Goal: Task Accomplishment & Management: Manage account settings

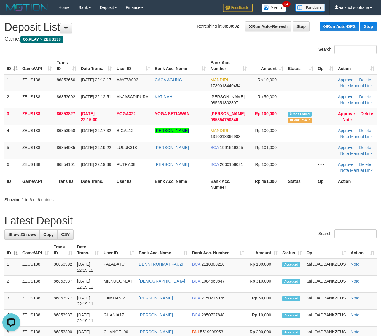
click at [318, 216] on h1 "Latest Deposit" at bounding box center [190, 221] width 372 height 12
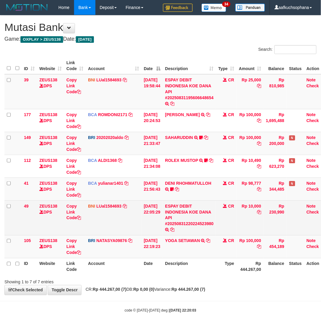
scroll to position [0, 4]
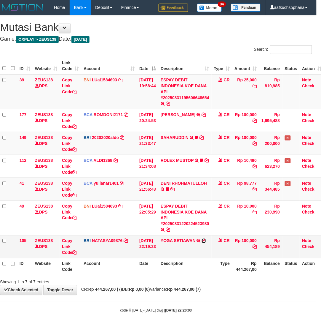
click at [206, 241] on icon at bounding box center [204, 241] width 4 height 4
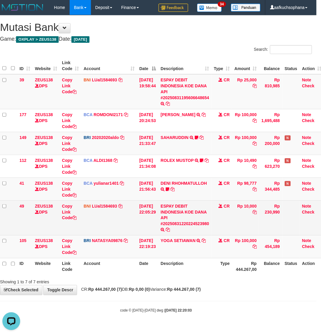
scroll to position [0, 0]
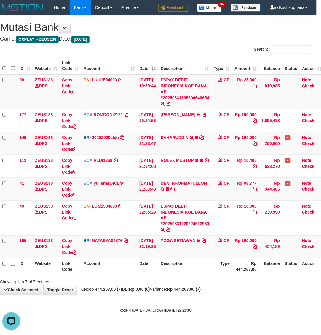
click at [126, 268] on th "Account" at bounding box center [109, 266] width 56 height 17
click at [204, 305] on body "Toggle navigation Home Bank Account List Load By Website Group [OXPLAY] ZEUS138…" at bounding box center [156, 164] width 321 height 328
click at [203, 305] on body "Toggle navigation Home Bank Account List Load By Website Group [OXPLAY] ZEUS138…" at bounding box center [156, 164] width 321 height 328
click at [233, 293] on div "**********" at bounding box center [156, 154] width 321 height 279
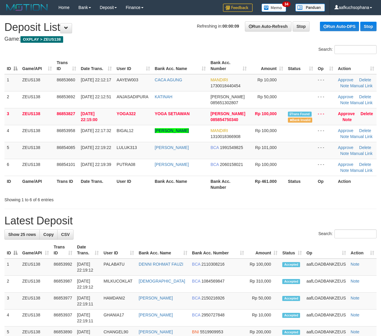
drag, startPoint x: 257, startPoint y: 206, endPoint x: 265, endPoint y: 205, distance: 7.5
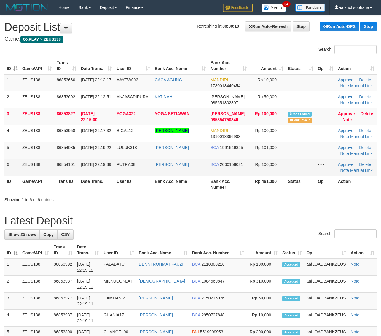
click at [265, 171] on td "Rp 100,000" at bounding box center [267, 167] width 36 height 17
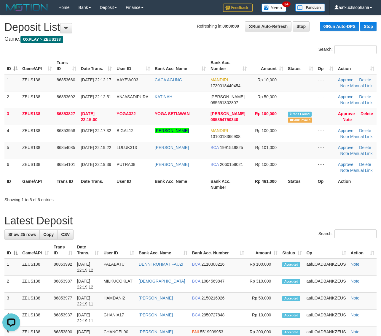
drag, startPoint x: 293, startPoint y: 208, endPoint x: 318, endPoint y: 213, distance: 26.4
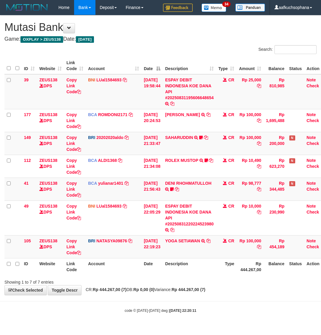
scroll to position [0, 4]
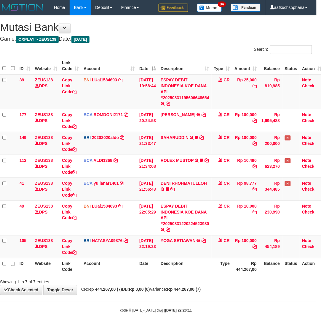
click at [227, 301] on body "Toggle navigation Home Bank Account List Load By Website Group [OXPLAY] ZEUS138…" at bounding box center [156, 164] width 321 height 328
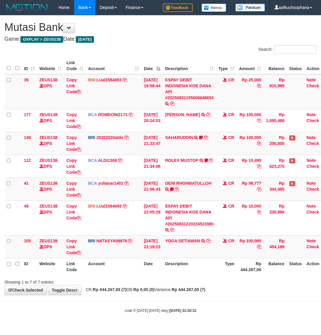
scroll to position [0, 4]
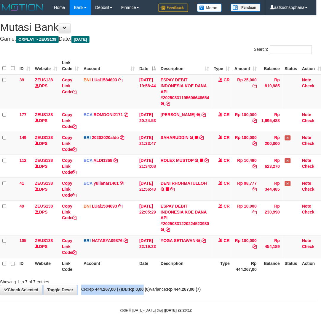
click at [153, 286] on div "**********" at bounding box center [156, 154] width 321 height 279
click at [162, 285] on div "**********" at bounding box center [156, 154] width 321 height 279
click at [189, 283] on div "Showing 1 to 7 of 7 entries" at bounding box center [156, 281] width 321 height 8
drag, startPoint x: 248, startPoint y: 297, endPoint x: 244, endPoint y: 299, distance: 4.4
click at [245, 299] on body "Toggle navigation Home Bank Account List Load By Website Group [OXPLAY] ZEUS138…" at bounding box center [156, 164] width 321 height 328
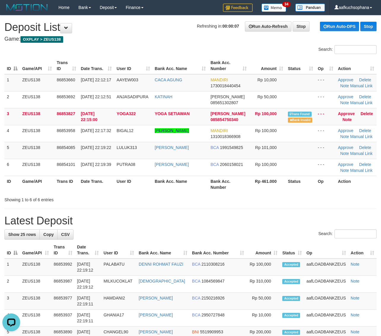
drag, startPoint x: 181, startPoint y: 214, endPoint x: 279, endPoint y: 233, distance: 99.4
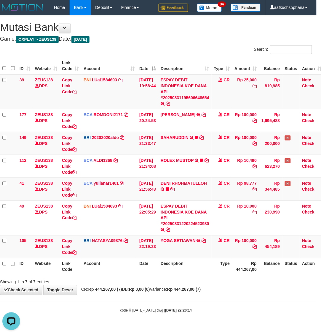
drag, startPoint x: 224, startPoint y: 300, endPoint x: 221, endPoint y: 301, distance: 3.0
click at [222, 301] on body "Toggle navigation Home Bank Account List Load By Website Group [OXPLAY] ZEUS138…" at bounding box center [156, 164] width 321 height 328
drag, startPoint x: 221, startPoint y: 301, endPoint x: 251, endPoint y: 280, distance: 35.9
click at [225, 296] on body "Toggle navigation Home Bank Account List Load By Website Group [OXPLAY] ZEUS138…" at bounding box center [156, 164] width 321 height 328
click at [189, 266] on th "Description" at bounding box center [184, 266] width 53 height 17
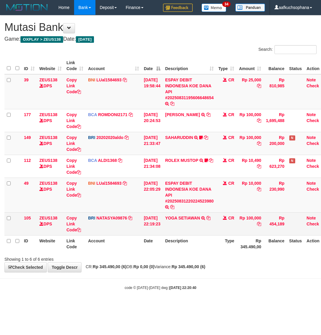
scroll to position [0, 4]
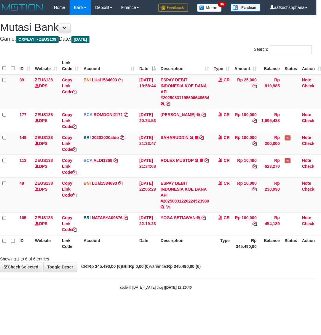
click at [235, 284] on body "Toggle navigation Home Bank Account List Load By Website Group [OXPLAY] ZEUS138…" at bounding box center [156, 152] width 321 height 305
drag, startPoint x: 232, startPoint y: 284, endPoint x: 153, endPoint y: 284, distance: 79.2
click at [225, 286] on body "Toggle navigation Home Bank Account List Load By Website Group [OXPLAY] ZEUS138…" at bounding box center [156, 152] width 321 height 305
drag, startPoint x: 80, startPoint y: 293, endPoint x: 86, endPoint y: 295, distance: 5.8
click at [85, 294] on body "Toggle navigation Home Bank Account List Load By Website Group [OXPLAY] ZEUS138…" at bounding box center [156, 152] width 321 height 305
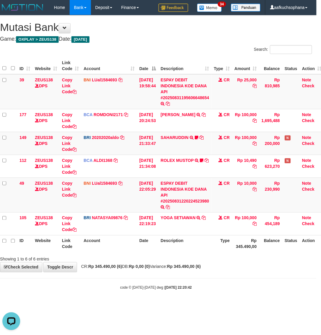
click at [86, 295] on body "Toggle navigation Home Bank Account List Load By Website Group [OXPLAY] ZEUS138…" at bounding box center [156, 152] width 321 height 305
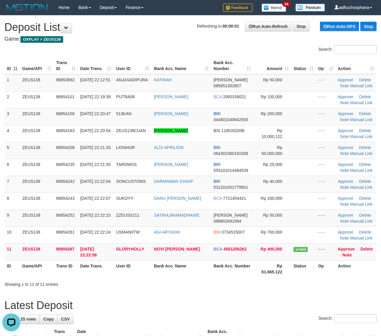
drag, startPoint x: 349, startPoint y: 282, endPoint x: 355, endPoint y: 288, distance: 8.8
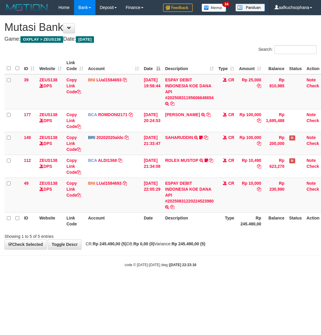
scroll to position [0, 4]
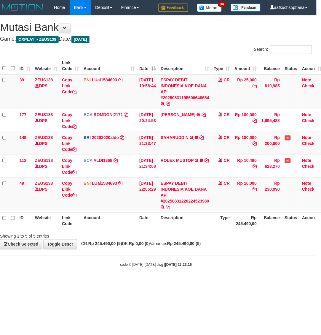
drag, startPoint x: 227, startPoint y: 253, endPoint x: 221, endPoint y: 258, distance: 7.6
click at [223, 256] on body "Toggle navigation Home Bank Account List Load By Website Group [OXPLAY] ZEUS138…" at bounding box center [156, 141] width 321 height 282
drag, startPoint x: 214, startPoint y: 263, endPoint x: 211, endPoint y: 266, distance: 3.8
click at [214, 263] on div "code © 2012-2018 dwg | 2025/08/31 22:23:16" at bounding box center [156, 264] width 321 height 6
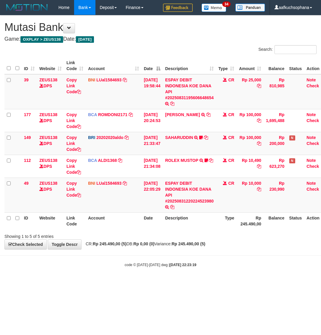
scroll to position [0, 4]
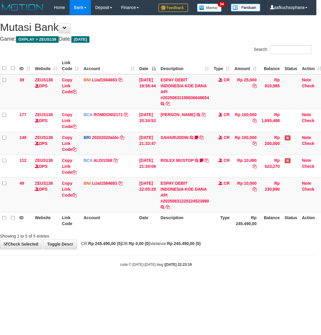
click at [218, 282] on html "Toggle navigation Home Bank Account List Load By Website Group [OXPLAY] ZEUS138…" at bounding box center [156, 141] width 321 height 282
click at [215, 282] on html "Toggle navigation Home Bank Account List Load By Website Group [OXPLAY] ZEUS138…" at bounding box center [156, 141] width 321 height 282
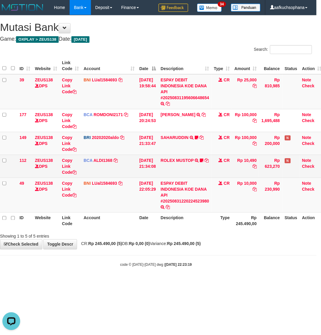
scroll to position [0, 0]
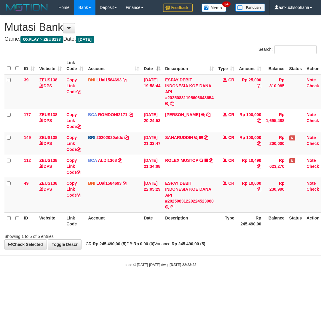
scroll to position [0, 4]
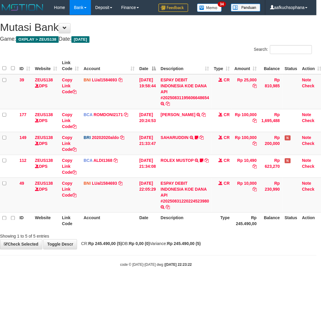
click at [112, 282] on html "Toggle navigation Home Bank Account List Load By Website Group [OXPLAY] ZEUS138…" at bounding box center [156, 141] width 321 height 282
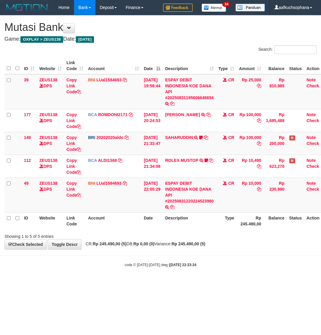
scroll to position [0, 4]
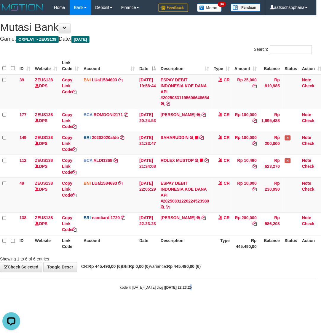
drag, startPoint x: 183, startPoint y: 300, endPoint x: 209, endPoint y: 295, distance: 26.4
click at [183, 302] on body "Toggle navigation Home Bank Account List Load By Website Group [OXPLAY] ZEUS138…" at bounding box center [156, 152] width 321 height 305
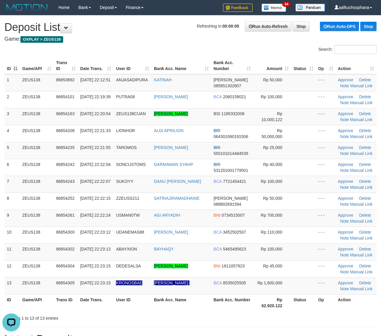
drag, startPoint x: 316, startPoint y: 242, endPoint x: 386, endPoint y: 248, distance: 69.9
click at [318, 244] on tbody "1 ZEUS138 86853692 31/08/2025 22:12:51 ANJASADIPURA KATINAH DANA 085651302807 R…" at bounding box center [190, 184] width 372 height 220
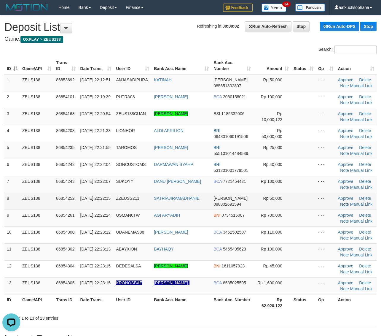
click at [309, 200] on td at bounding box center [303, 201] width 25 height 17
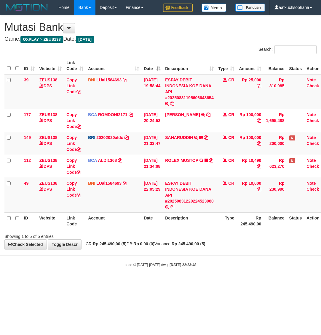
scroll to position [0, 4]
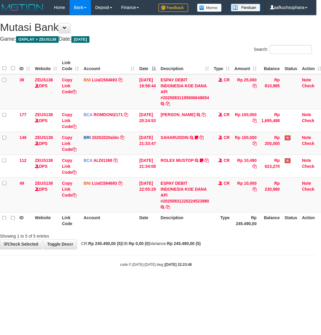
drag, startPoint x: 262, startPoint y: 291, endPoint x: 284, endPoint y: 279, distance: 25.4
click at [263, 282] on html "Toggle navigation Home Bank Account List Load By Website Group [OXPLAY] ZEUS138…" at bounding box center [156, 141] width 321 height 282
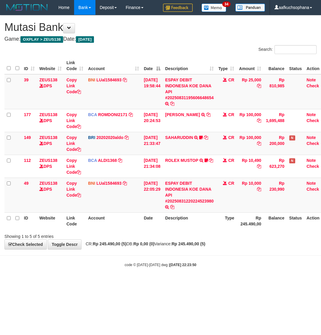
scroll to position [0, 4]
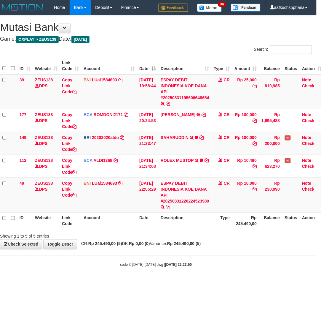
drag, startPoint x: 73, startPoint y: 284, endPoint x: 64, endPoint y: 265, distance: 21.4
click at [70, 282] on html "Toggle navigation Home Bank Account List Load By Website Group [OXPLAY] ZEUS138…" at bounding box center [156, 141] width 321 height 282
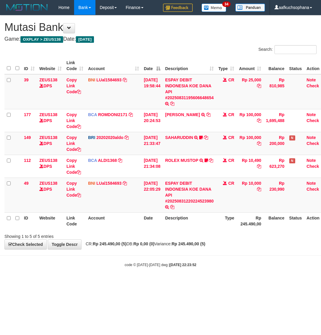
scroll to position [0, 4]
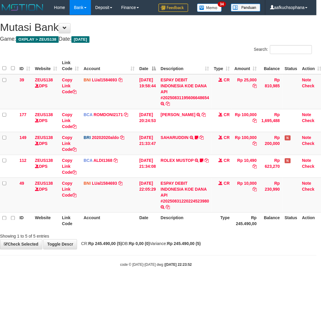
drag, startPoint x: 213, startPoint y: 279, endPoint x: 220, endPoint y: 267, distance: 14.0
click at [211, 280] on body "Toggle navigation Home Bank Account List Load By Website Group [OXPLAY] ZEUS138…" at bounding box center [156, 141] width 321 height 282
click at [220, 282] on html "Toggle navigation Home Bank Account List Load By Website Group [OXPLAY] ZEUS138…" at bounding box center [156, 141] width 321 height 282
click at [218, 282] on html "Toggle navigation Home Bank Account List Load By Website Group [OXPLAY] ZEUS138…" at bounding box center [156, 141] width 321 height 282
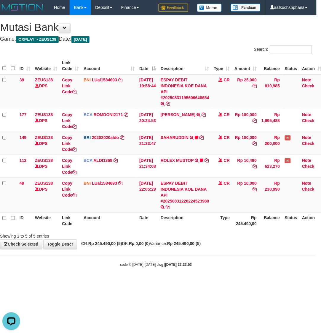
click at [217, 282] on html "Toggle navigation Home Bank Account List Load By Website Group [OXPLAY] ZEUS138…" at bounding box center [156, 141] width 321 height 282
click at [199, 282] on html "Toggle navigation Home Bank Account List Load By Website Group [OXPLAY] ZEUS138…" at bounding box center [156, 141] width 321 height 282
click at [180, 273] on body "Toggle navigation Home Bank Account List Load By Website Group [OXPLAY] ZEUS138…" at bounding box center [156, 141] width 321 height 282
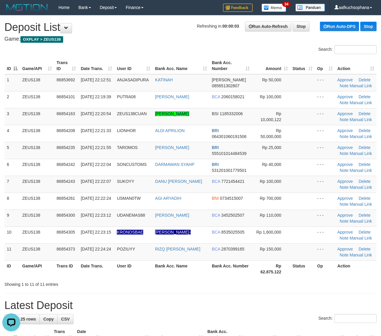
drag, startPoint x: 309, startPoint y: 292, endPoint x: 385, endPoint y: 270, distance: 79.3
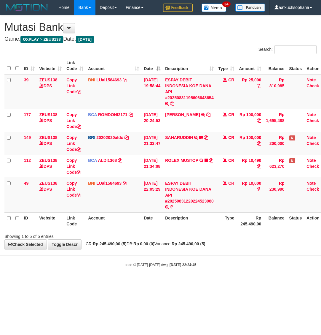
scroll to position [0, 4]
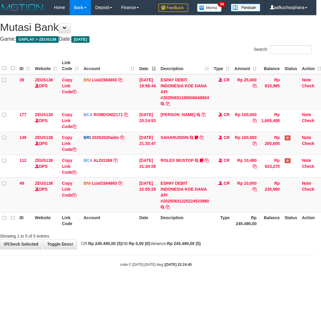
drag, startPoint x: 194, startPoint y: 273, endPoint x: 321, endPoint y: 234, distance: 133.1
click at [207, 274] on body "Toggle navigation Home Bank Account List Load By Website Group [OXPLAY] ZEUS138…" at bounding box center [156, 141] width 321 height 282
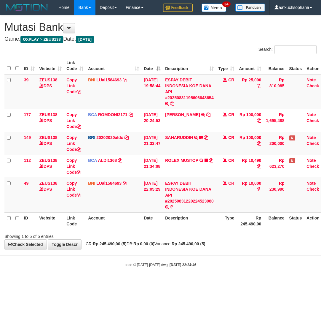
scroll to position [0, 4]
click at [208, 253] on body "Toggle navigation Home Bank Account List Load By Website Group [OXPLAY] ZEUS138…" at bounding box center [160, 141] width 321 height 282
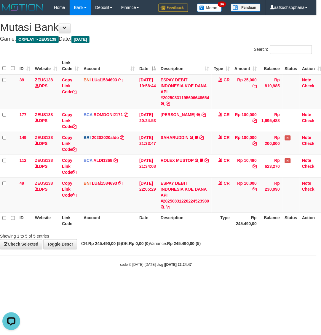
click at [112, 274] on body "Toggle navigation Home Bank Account List Load By Website Group [OXPLAY] ZEUS138…" at bounding box center [156, 141] width 321 height 282
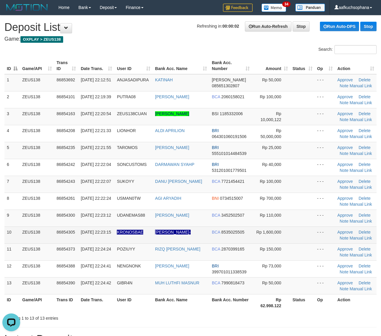
drag, startPoint x: 309, startPoint y: 214, endPoint x: 369, endPoint y: 226, distance: 60.6
click at [310, 214] on td at bounding box center [302, 217] width 25 height 17
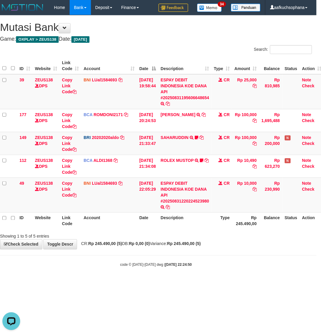
click at [122, 282] on html "Toggle navigation Home Bank Account List Load By Website Group [OXPLAY] ZEUS138…" at bounding box center [156, 141] width 321 height 282
click at [121, 282] on html "Toggle navigation Home Bank Account List Load By Website Group [OXPLAY] ZEUS138…" at bounding box center [156, 141] width 321 height 282
drag, startPoint x: 155, startPoint y: 272, endPoint x: 150, endPoint y: 274, distance: 5.1
click at [151, 275] on body "Toggle navigation Home Bank Account List Load By Website Group [OXPLAY] ZEUS138…" at bounding box center [156, 141] width 321 height 282
click at [150, 274] on body "Toggle navigation Home Bank Account List Load By Website Group [OXPLAY] ZEUS138…" at bounding box center [156, 141] width 321 height 282
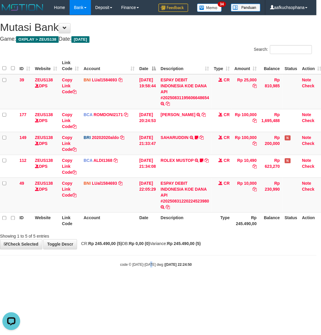
click at [152, 270] on body "Toggle navigation Home Bank Account List Load By Website Group [OXPLAY] ZEUS138…" at bounding box center [156, 141] width 321 height 282
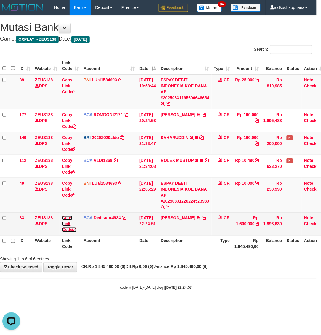
click at [76, 229] on icon at bounding box center [74, 230] width 4 height 4
click at [75, 229] on icon at bounding box center [74, 230] width 4 height 4
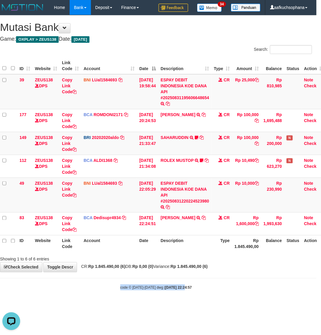
drag, startPoint x: 178, startPoint y: 280, endPoint x: 173, endPoint y: 278, distance: 6.0
click at [176, 279] on body "Toggle navigation Home Bank Account List Load By Website Group [OXPLAY] ZEUS138…" at bounding box center [156, 152] width 321 height 305
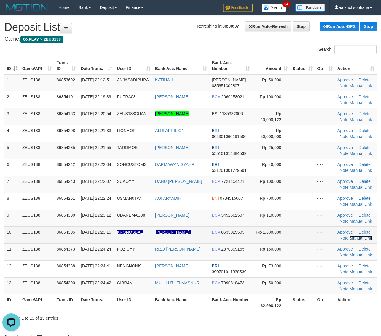
click at [355, 238] on link "Manual Link" at bounding box center [361, 238] width 23 height 5
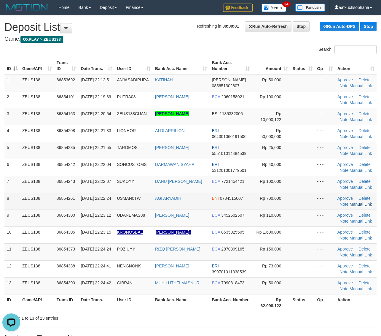
drag, startPoint x: 333, startPoint y: 211, endPoint x: 355, endPoint y: 206, distance: 23.3
click at [335, 211] on tbody "1 ZEUS138 86853692 31/08/2025 22:12:51 ANJASADIPURA KATINAH DANA 085651302807 R…" at bounding box center [190, 184] width 372 height 220
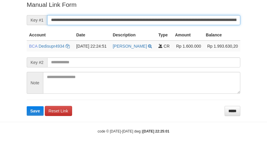
click at [27, 107] on button "Save" at bounding box center [35, 111] width 17 height 9
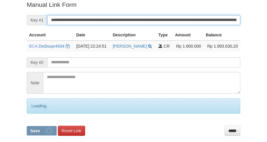
scroll to position [122, 0]
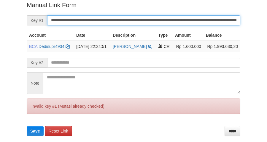
click at [27, 127] on button "Save" at bounding box center [35, 131] width 17 height 9
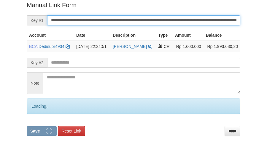
click at [27, 127] on button "Save" at bounding box center [42, 131] width 30 height 9
click at [127, 15] on input "**********" at bounding box center [143, 20] width 193 height 10
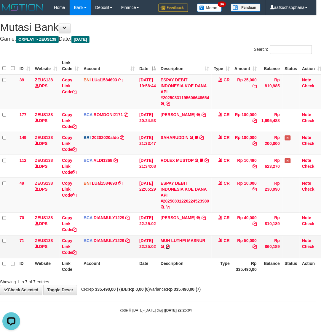
click at [170, 246] on icon at bounding box center [168, 246] width 4 height 4
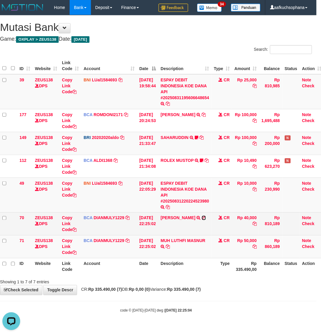
click at [202, 220] on icon at bounding box center [204, 218] width 4 height 4
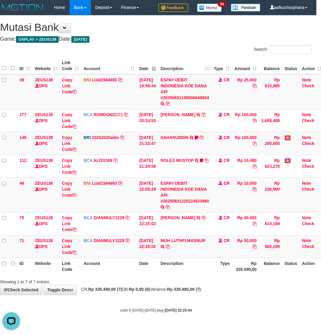
drag, startPoint x: 162, startPoint y: 282, endPoint x: 154, endPoint y: 277, distance: 9.9
click at [160, 280] on div "Showing 1 to 7 of 7 entries" at bounding box center [156, 281] width 321 height 8
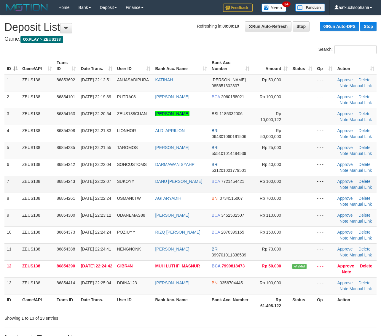
click at [309, 185] on td at bounding box center [302, 184] width 25 height 17
drag, startPoint x: 309, startPoint y: 184, endPoint x: 348, endPoint y: 183, distance: 38.6
click at [310, 183] on td at bounding box center [302, 184] width 25 height 17
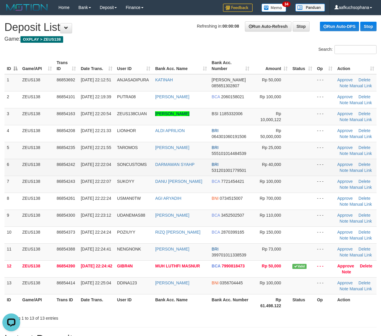
drag, startPoint x: 240, startPoint y: 162, endPoint x: 266, endPoint y: 164, distance: 25.9
click at [241, 162] on td "BRI 531201001779501" at bounding box center [230, 167] width 42 height 17
click at [317, 162] on td "- - -" at bounding box center [325, 167] width 20 height 17
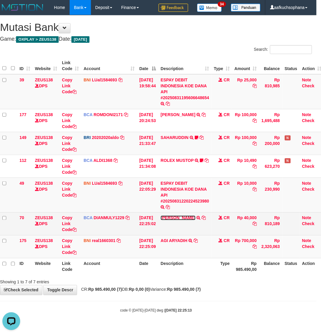
click at [180, 220] on link "[PERSON_NAME]" at bounding box center [178, 217] width 35 height 5
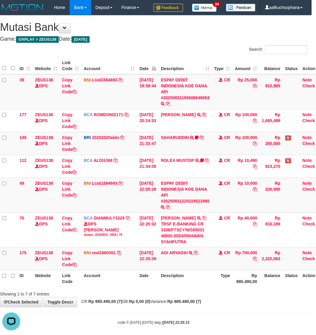
click at [234, 297] on div "Showing 1 to 7 of 7 entries" at bounding box center [154, 292] width 316 height 8
click at [229, 295] on div "Showing 1 to 7 of 7 entries" at bounding box center [154, 292] width 316 height 8
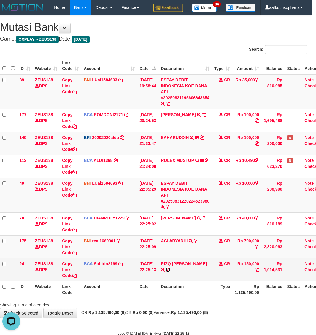
drag, startPoint x: 168, startPoint y: 270, endPoint x: 1, endPoint y: 263, distance: 166.3
click at [167, 269] on icon at bounding box center [168, 269] width 4 height 4
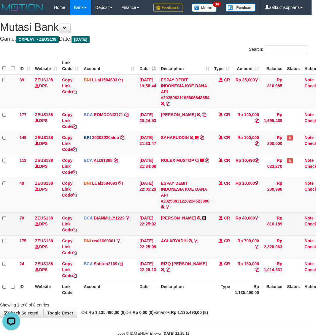
click at [202, 220] on icon at bounding box center [204, 218] width 4 height 4
click at [76, 229] on icon at bounding box center [74, 230] width 4 height 4
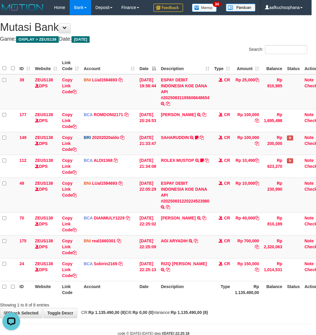
click at [125, 54] on div "Search:" at bounding box center [154, 50] width 316 height 10
click at [152, 296] on th "Date" at bounding box center [147, 289] width 21 height 17
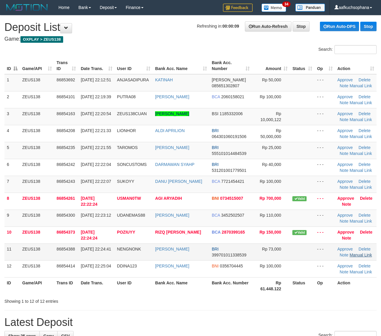
drag, startPoint x: 290, startPoint y: 270, endPoint x: 352, endPoint y: 254, distance: 65.0
click at [295, 271] on td at bounding box center [302, 268] width 25 height 17
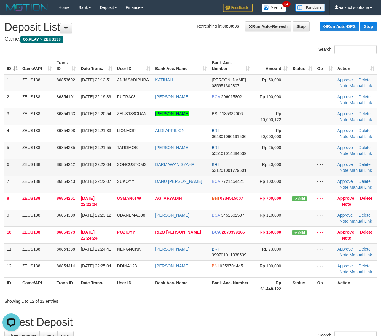
drag, startPoint x: 268, startPoint y: 169, endPoint x: 261, endPoint y: 160, distance: 10.9
click at [264, 165] on td "Rp 40,000" at bounding box center [271, 167] width 38 height 17
click at [356, 170] on link "Manual Link" at bounding box center [361, 170] width 23 height 5
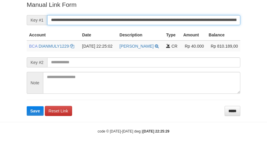
click at [27, 107] on button "Save" at bounding box center [35, 111] width 17 height 9
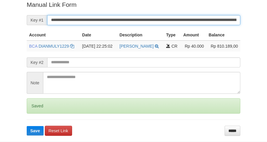
click at [27, 126] on button "Save" at bounding box center [35, 130] width 17 height 9
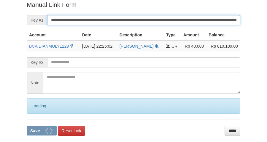
scroll to position [122, 0]
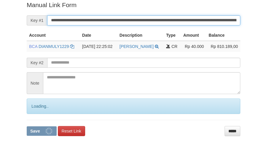
click at [27, 127] on button "Save" at bounding box center [42, 131] width 30 height 9
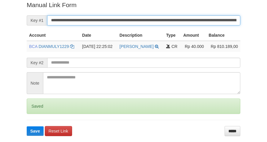
click at [27, 127] on button "Save" at bounding box center [35, 131] width 17 height 9
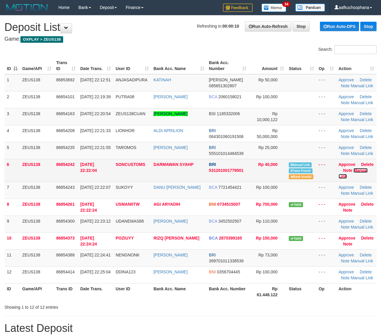
click at [358, 169] on link "Manual Link" at bounding box center [353, 173] width 29 height 11
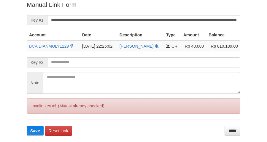
click at [134, 21] on input "**********" at bounding box center [143, 20] width 193 height 10
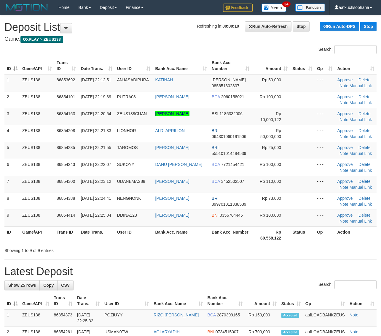
drag, startPoint x: 312, startPoint y: 259, endPoint x: 316, endPoint y: 257, distance: 5.0
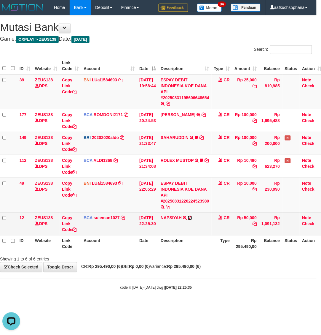
click at [192, 217] on icon at bounding box center [190, 218] width 4 height 4
drag, startPoint x: 195, startPoint y: 217, endPoint x: 138, endPoint y: 215, distance: 57.3
click at [192, 217] on icon at bounding box center [190, 218] width 4 height 4
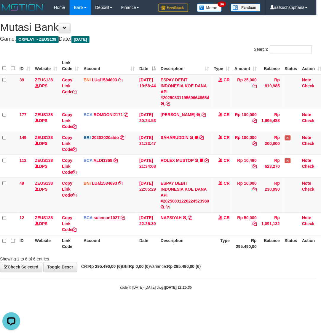
drag, startPoint x: 109, startPoint y: 251, endPoint x: 76, endPoint y: 245, distance: 33.8
click at [95, 249] on th "Account" at bounding box center [109, 243] width 56 height 17
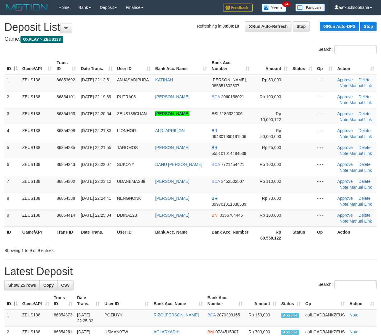
click at [271, 232] on th "Rp 60.558.122" at bounding box center [271, 234] width 38 height 17
click at [257, 235] on th "Rp 60.558.122" at bounding box center [271, 234] width 38 height 17
click at [258, 232] on th "Rp 60.558.122" at bounding box center [271, 234] width 38 height 17
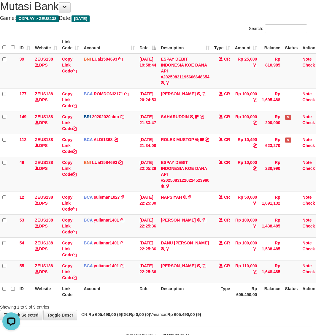
scroll to position [39, 4]
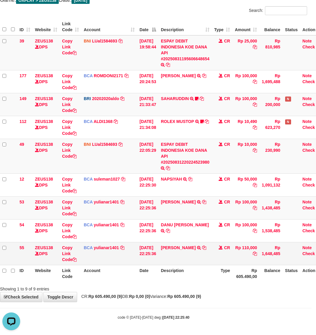
drag, startPoint x: 227, startPoint y: 296, endPoint x: 111, endPoint y: 263, distance: 121.2
click at [227, 296] on div "**********" at bounding box center [154, 139] width 316 height 325
click at [165, 307] on body "Toggle navigation Home Bank Account List Load By Website Group [OXPLAY] ZEUS138…" at bounding box center [154, 148] width 316 height 374
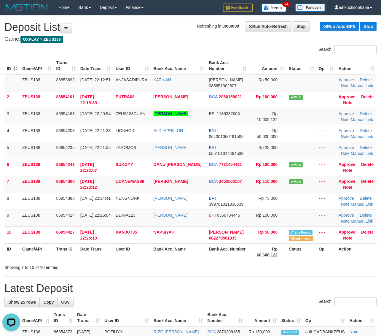
drag, startPoint x: 241, startPoint y: 269, endPoint x: 271, endPoint y: 262, distance: 31.5
click at [244, 268] on div "Showing 1 to 10 of 10 entries" at bounding box center [190, 266] width 381 height 8
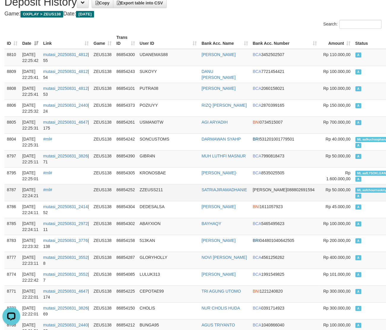
scroll to position [148, 0]
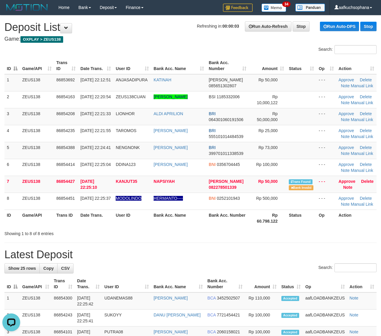
drag, startPoint x: 163, startPoint y: 238, endPoint x: 385, endPoint y: 249, distance: 222.2
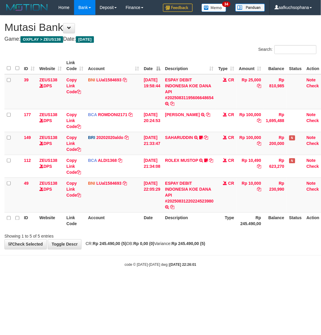
click at [235, 282] on html "Toggle navigation Home Bank Account List Load By Website Group [OXPLAY] ZEUS138…" at bounding box center [160, 141] width 321 height 282
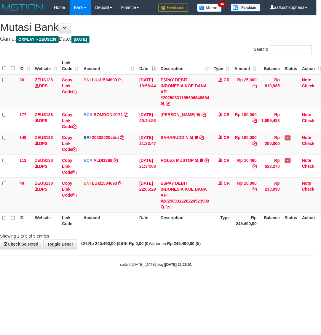
click at [91, 277] on body "Toggle navigation Home Bank Account List Load By Website Group [OXPLAY] ZEUS138…" at bounding box center [156, 141] width 321 height 282
click at [207, 258] on body "Toggle navigation Home Bank Account List Load By Website Group [OXPLAY] ZEUS138…" at bounding box center [156, 141] width 321 height 282
drag, startPoint x: 207, startPoint y: 258, endPoint x: 202, endPoint y: 251, distance: 9.0
click at [207, 258] on body "Toggle navigation Home Bank Account List Load By Website Group [OXPLAY] ZEUS138…" at bounding box center [156, 141] width 321 height 282
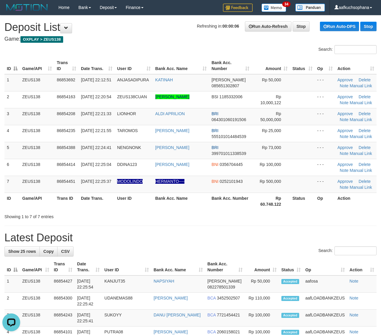
drag, startPoint x: 274, startPoint y: 201, endPoint x: 291, endPoint y: 201, distance: 17.2
click at [275, 201] on th "Rp 60.748.122" at bounding box center [271, 201] width 38 height 17
click at [282, 206] on th "Rp 60.748.122" at bounding box center [271, 201] width 38 height 17
click at [297, 234] on h1 "Latest Deposit" at bounding box center [190, 238] width 372 height 12
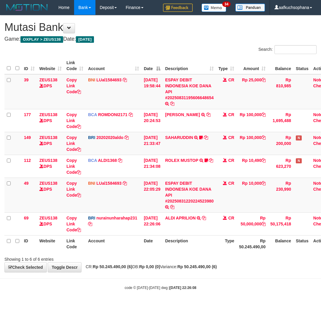
scroll to position [0, 4]
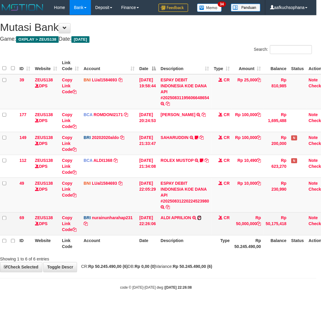
click at [202, 216] on icon at bounding box center [200, 218] width 4 height 4
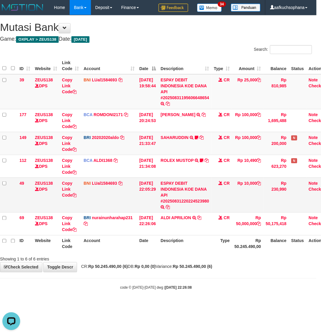
scroll to position [0, 0]
click at [199, 282] on body "Toggle navigation Home Bank Account List Load By Website Group [OXPLAY] ZEUS138…" at bounding box center [156, 152] width 321 height 305
click at [201, 283] on body "Toggle navigation Home Bank Account List Load By Website Group [OXPLAY] ZEUS138…" at bounding box center [156, 152] width 321 height 305
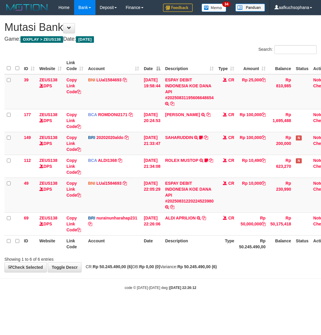
scroll to position [0, 4]
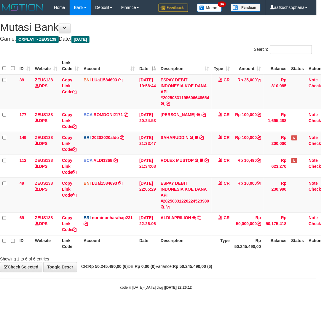
click at [244, 301] on body "Toggle navigation Home Bank Account List Load By Website Group [OXPLAY] ZEUS138…" at bounding box center [156, 152] width 321 height 305
click at [109, 305] on html "Toggle navigation Home Bank Account List Load By Website Group [OXPLAY] ZEUS138…" at bounding box center [156, 152] width 321 height 305
drag, startPoint x: 109, startPoint y: 309, endPoint x: 94, endPoint y: 298, distance: 18.1
click at [109, 305] on html "Toggle navigation Home Bank Account List Load By Website Group [OXPLAY] ZEUS138…" at bounding box center [156, 152] width 321 height 305
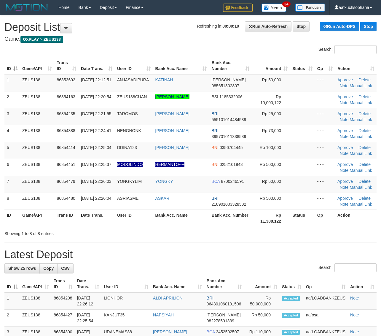
click at [290, 222] on th "Status" at bounding box center [302, 217] width 25 height 17
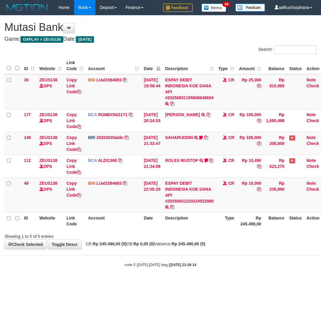
scroll to position [0, 4]
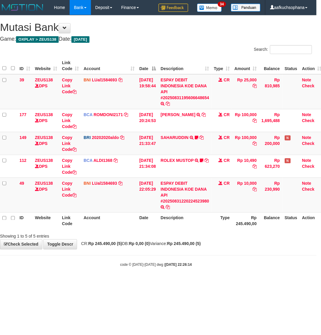
click at [150, 282] on html "Toggle navigation Home Bank Account List Load By Website Group [OXPLAY] ZEUS138…" at bounding box center [156, 141] width 321 height 282
drag, startPoint x: 148, startPoint y: 302, endPoint x: 26, endPoint y: 264, distance: 128.1
click at [147, 282] on html "Toggle navigation Home Bank Account List Load By Website Group [OXPLAY] ZEUS138…" at bounding box center [156, 141] width 321 height 282
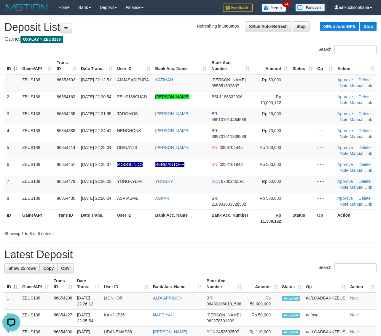
click at [323, 242] on hr at bounding box center [190, 242] width 372 height 0
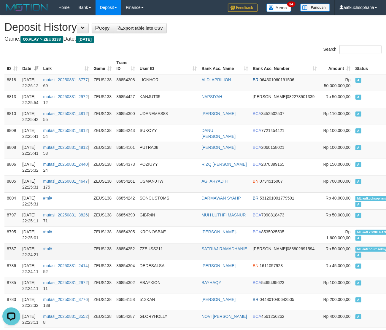
click at [355, 249] on span "ML aafchournsokny" at bounding box center [371, 249] width 33 height 5
click at [355, 250] on span "ML aafchournsokny" at bounding box center [371, 249] width 33 height 5
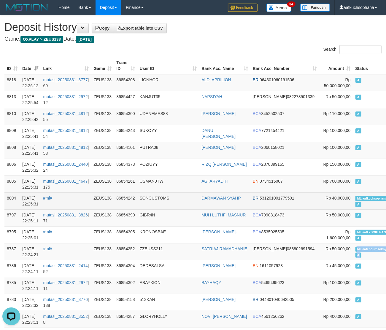
copy td "ML aafchournsokny A"
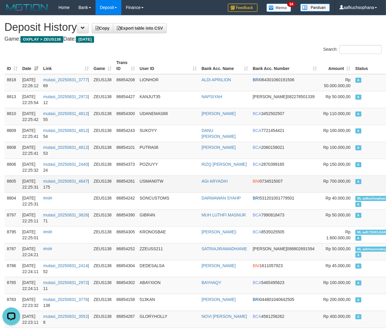
click at [353, 180] on td "A" at bounding box center [373, 184] width 41 height 17
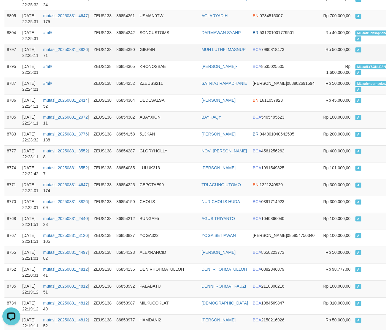
scroll to position [148, 0]
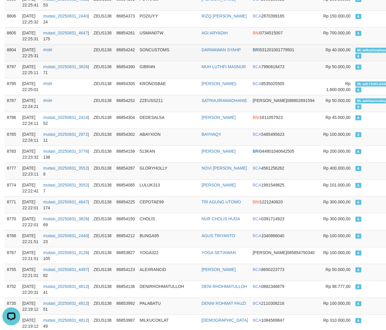
click at [355, 48] on span "ML aafkuchsophana" at bounding box center [372, 50] width 34 height 5
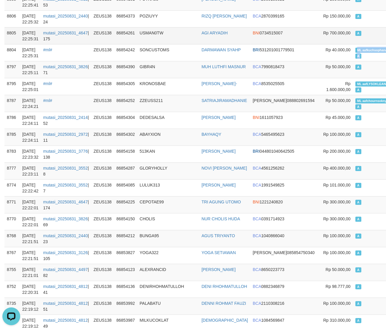
copy td "ML aafkuchsophana A"
click at [353, 38] on td "A" at bounding box center [373, 35] width 41 height 17
click at [176, 42] on td "USMAN0TW" at bounding box center [168, 35] width 62 height 17
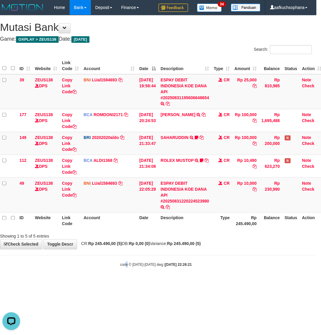
click at [128, 281] on body "Toggle navigation Home Bank Account List Load By Website Group [OXPLAY] ZEUS138…" at bounding box center [156, 141] width 321 height 282
drag, startPoint x: 108, startPoint y: 273, endPoint x: 0, endPoint y: 269, distance: 108.1
click at [74, 273] on body "Toggle navigation Home Bank Account List Load By Website Group [OXPLAY] ZEUS138…" at bounding box center [156, 141] width 321 height 282
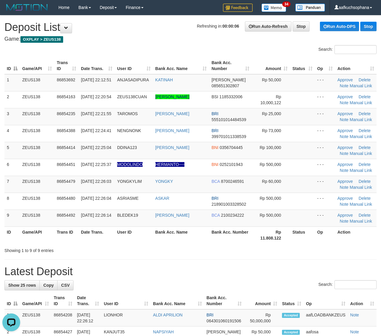
click at [279, 253] on div "Showing 1 to 9 of 9 entries" at bounding box center [190, 249] width 381 height 8
drag, startPoint x: 167, startPoint y: 236, endPoint x: 183, endPoint y: 236, distance: 16.0
click at [169, 237] on th "Bank Acc. Name" at bounding box center [181, 234] width 56 height 17
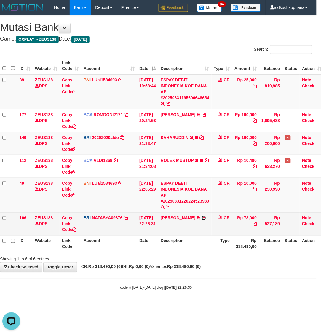
drag, startPoint x: 207, startPoint y: 220, endPoint x: 204, endPoint y: 217, distance: 3.6
click at [206, 219] on icon at bounding box center [204, 218] width 4 height 4
click at [204, 217] on icon at bounding box center [204, 218] width 4 height 4
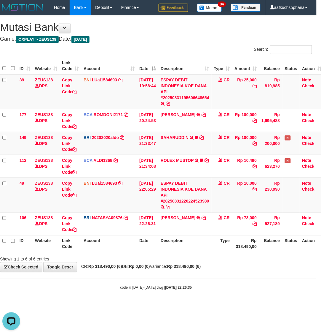
click at [211, 257] on div "Showing 1 to 6 of 6 entries" at bounding box center [156, 258] width 321 height 8
click at [210, 257] on div "Showing 1 to 6 of 6 entries" at bounding box center [156, 258] width 321 height 8
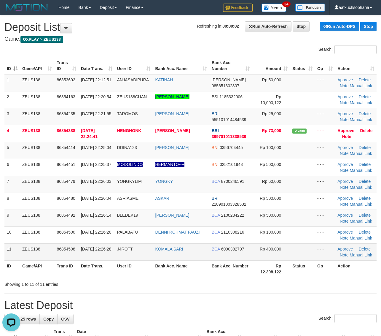
click at [254, 257] on td "Rp 400,000" at bounding box center [271, 251] width 38 height 17
click at [291, 275] on th "Status" at bounding box center [302, 268] width 25 height 17
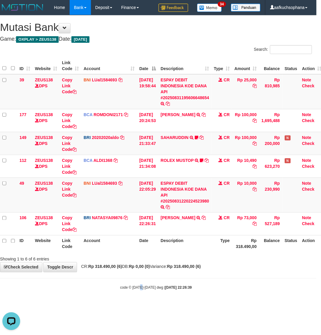
click at [142, 303] on body "Toggle navigation Home Bank Account List Load By Website Group [OXPLAY] ZEUS138…" at bounding box center [156, 152] width 321 height 305
click at [105, 300] on body "Toggle navigation Home Bank Account List Load By Website Group [OXPLAY] ZEUS138…" at bounding box center [156, 152] width 321 height 305
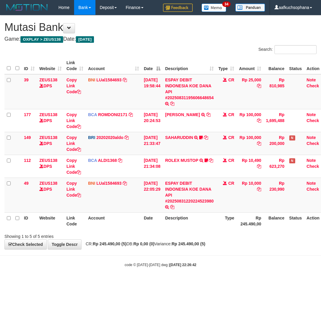
scroll to position [0, 4]
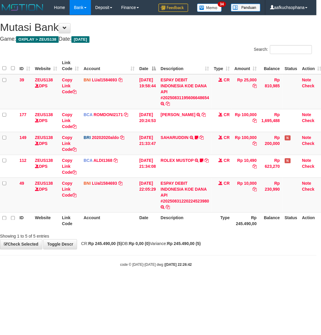
click at [111, 282] on html "Toggle navigation Home Bank Account List Load By Website Group [OXPLAY] ZEUS138…" at bounding box center [156, 141] width 321 height 282
click at [99, 282] on html "Toggle navigation Home Bank Account List Load By Website Group [OXPLAY] ZEUS138…" at bounding box center [156, 141] width 321 height 282
click at [101, 282] on html "Toggle navigation Home Bank Account List Load By Website Group [OXPLAY] ZEUS138…" at bounding box center [156, 141] width 321 height 282
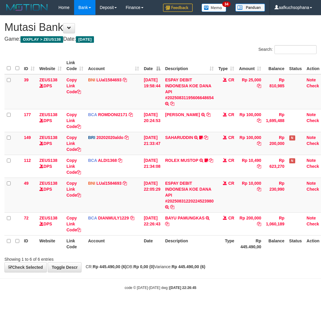
scroll to position [0, 4]
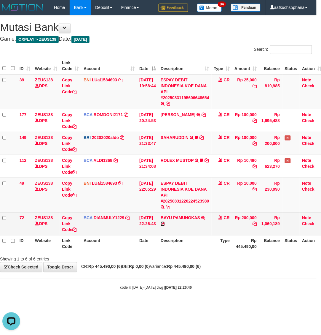
click at [165, 223] on icon at bounding box center [163, 224] width 4 height 4
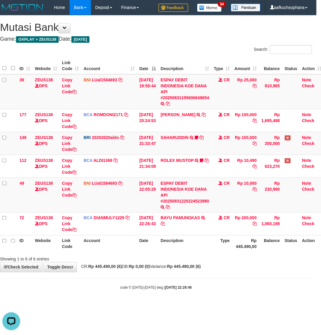
click at [169, 275] on body "Toggle navigation Home Bank Account List Load By Website Group [OXPLAY] ZEUS138…" at bounding box center [156, 152] width 321 height 305
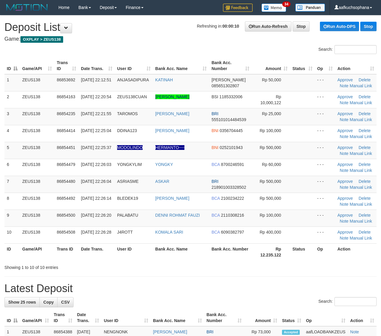
click at [290, 287] on h1 "Latest Deposit" at bounding box center [190, 288] width 372 height 12
drag, startPoint x: 285, startPoint y: 247, endPoint x: 303, endPoint y: 248, distance: 17.8
click at [286, 248] on th "Rp 12.235.122" at bounding box center [271, 251] width 38 height 17
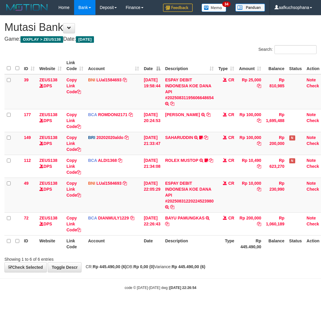
scroll to position [0, 4]
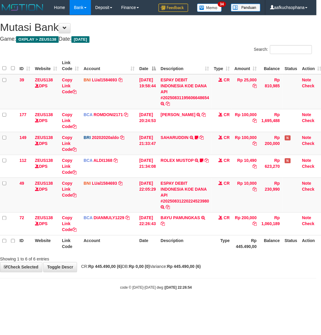
click at [231, 271] on div "**********" at bounding box center [156, 143] width 321 height 256
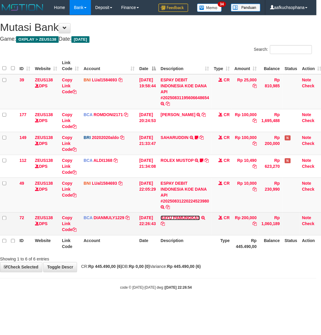
click at [192, 218] on link "BAYU PAMUNGKAS" at bounding box center [180, 217] width 39 height 5
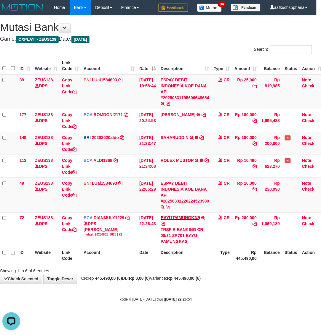
scroll to position [0, 0]
drag, startPoint x: 174, startPoint y: 301, endPoint x: 168, endPoint y: 296, distance: 8.2
click at [174, 301] on strong "[DATE] 22:26:54" at bounding box center [178, 299] width 27 height 4
drag, startPoint x: 128, startPoint y: 288, endPoint x: 74, endPoint y: 274, distance: 56.1
click at [129, 288] on body "Toggle navigation Home Bank Account List Load By Website Group [OXPLAY] ZEUS138…" at bounding box center [156, 158] width 321 height 317
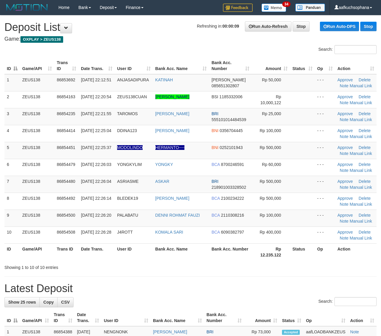
drag, startPoint x: 313, startPoint y: 274, endPoint x: 326, endPoint y: 274, distance: 12.5
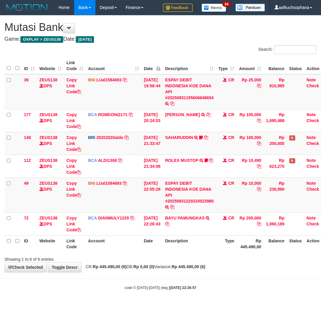
scroll to position [0, 4]
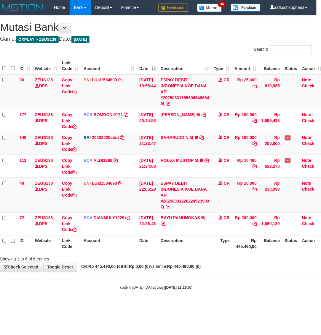
click at [199, 294] on body "Toggle navigation Home Bank Account List Load By Website Group [OXPLAY] ZEUS138…" at bounding box center [156, 152] width 321 height 305
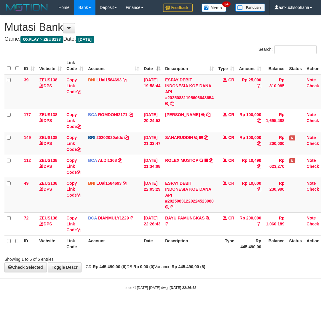
scroll to position [0, 4]
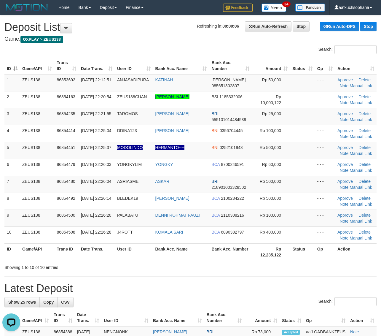
drag, startPoint x: 349, startPoint y: 281, endPoint x: 353, endPoint y: 279, distance: 5.0
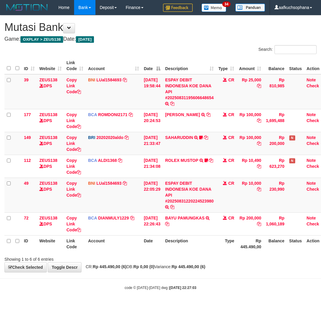
scroll to position [0, 4]
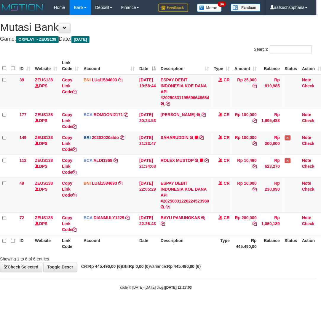
click at [155, 298] on body "Toggle navigation Home Bank Account List Load By Website Group [OXPLAY] ZEUS138…" at bounding box center [156, 152] width 321 height 305
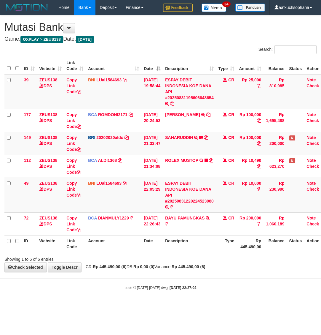
scroll to position [0, 4]
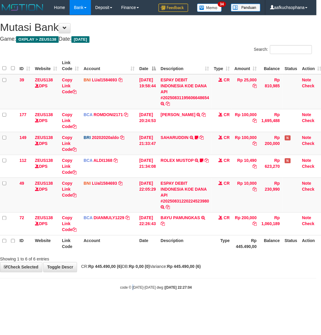
click at [133, 300] on body "Toggle navigation Home Bank Account List Load By Website Group [OXPLAY] ZEUS138…" at bounding box center [156, 152] width 321 height 305
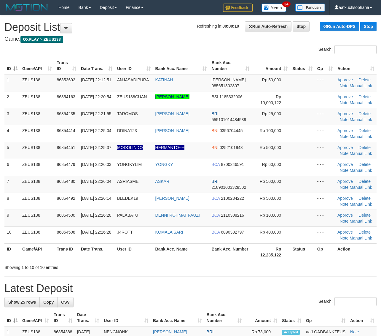
drag, startPoint x: 263, startPoint y: 269, endPoint x: 338, endPoint y: 259, distance: 74.9
click at [265, 269] on div "Showing 1 to 10 of 10 entries" at bounding box center [190, 266] width 381 height 8
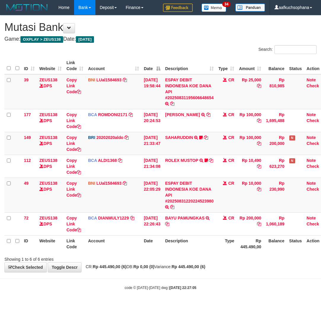
scroll to position [0, 4]
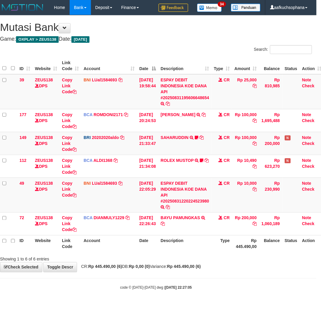
click at [150, 285] on div "code © [DATE]-[DATE] dwg | [DATE] 22:27:05" at bounding box center [156, 287] width 321 height 6
drag, startPoint x: 230, startPoint y: 241, endPoint x: 140, endPoint y: 254, distance: 91.5
click at [230, 241] on th "Type" at bounding box center [222, 243] width 21 height 17
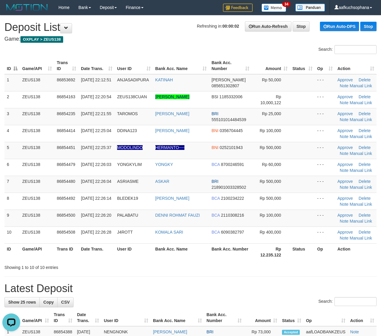
drag, startPoint x: 308, startPoint y: 271, endPoint x: 386, endPoint y: 272, distance: 78.4
drag, startPoint x: 282, startPoint y: 259, endPoint x: 336, endPoint y: 260, distance: 53.7
click at [288, 259] on th "Rp 12.235.122" at bounding box center [271, 251] width 38 height 17
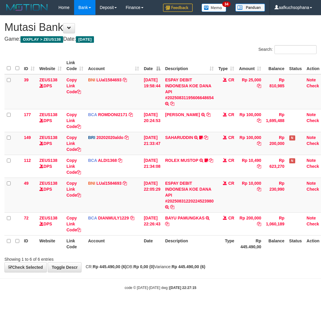
scroll to position [0, 4]
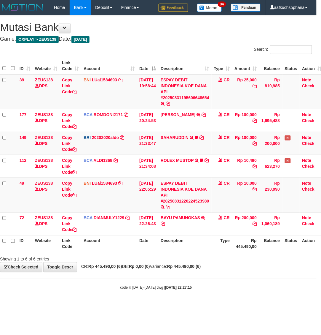
click at [147, 291] on body "Toggle navigation Home Bank Account List Load By Website Group [OXPLAY] ZEUS138…" at bounding box center [156, 152] width 321 height 305
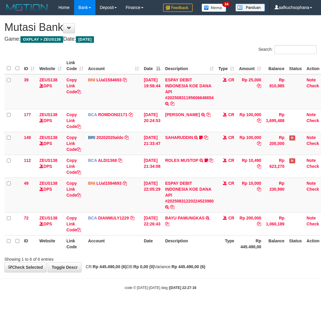
scroll to position [0, 4]
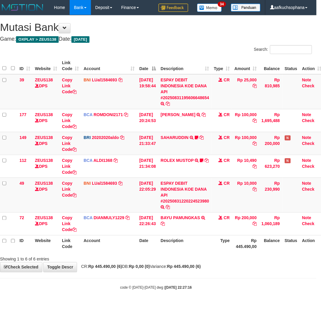
click at [114, 293] on body "Toggle navigation Home Bank Account List Load By Website Group [OXPLAY] ZEUS138…" at bounding box center [156, 152] width 321 height 305
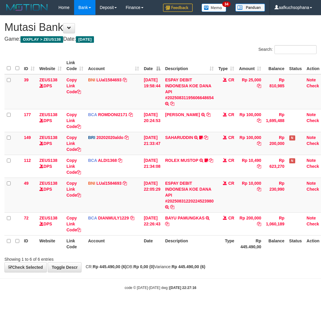
scroll to position [0, 4]
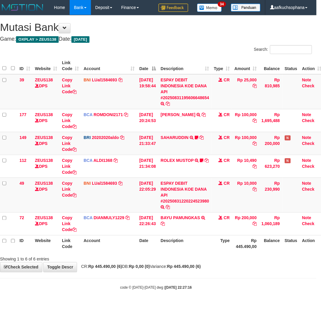
click at [129, 290] on div "code © 2012-2018 dwg | 2025/08/31 22:27:16" at bounding box center [156, 287] width 321 height 6
drag, startPoint x: 126, startPoint y: 287, endPoint x: 142, endPoint y: 282, distance: 16.1
click at [127, 287] on small "code © 2012-2018 dwg | 2025/08/31 22:27:16" at bounding box center [156, 287] width 72 height 4
click at [126, 299] on body "Toggle navigation Home Bank Account List Load By Website Group [OXPLAY] ZEUS138…" at bounding box center [156, 152] width 321 height 305
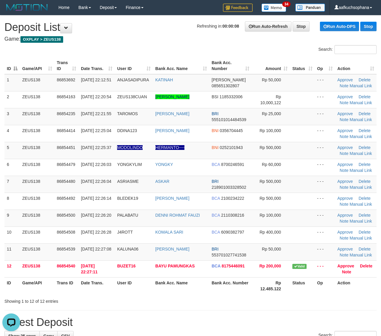
click at [300, 292] on th "Status" at bounding box center [302, 285] width 25 height 17
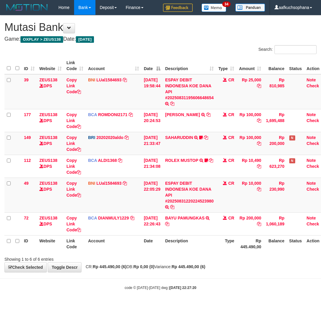
click at [100, 297] on body "Toggle navigation Home Bank Account List Load By Website Group [OXPLAY] ZEUS138…" at bounding box center [160, 152] width 321 height 305
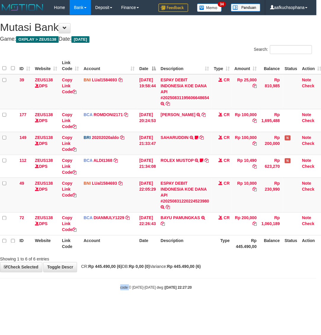
click at [100, 297] on body "Toggle navigation Home Bank Account List Load By Website Group [OXPLAY] ZEUS138…" at bounding box center [156, 152] width 321 height 305
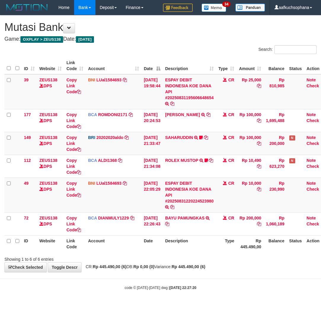
scroll to position [0, 4]
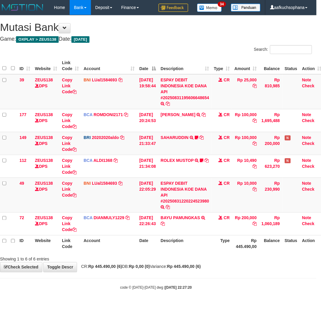
click at [108, 282] on body "Toggle navigation Home Bank Account List Load By Website Group [OXPLAY] ZEUS138…" at bounding box center [156, 152] width 321 height 305
click at [179, 136] on link "SAHARUDDIN" at bounding box center [175, 137] width 28 height 5
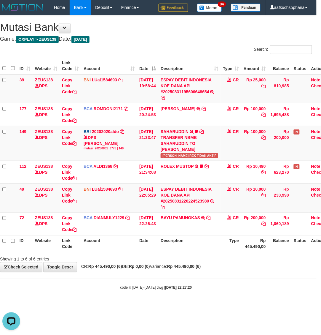
click at [202, 293] on body "Toggle navigation Home Bank Account List Load By Website Group [OXPLAY] ZEUS138…" at bounding box center [156, 152] width 321 height 305
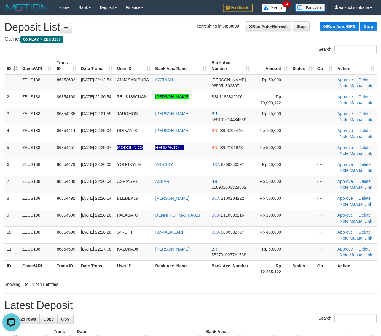
drag, startPoint x: 309, startPoint y: 286, endPoint x: 385, endPoint y: 282, distance: 76.6
click at [320, 287] on div "Showing 1 to 11 of 11 entries" at bounding box center [190, 283] width 381 height 8
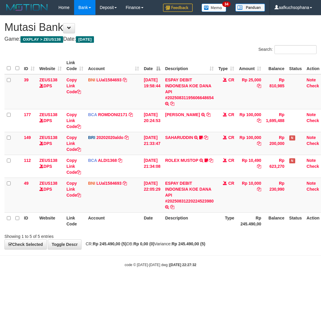
scroll to position [0, 4]
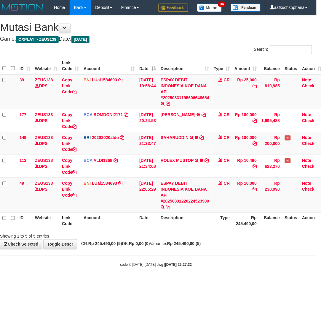
click at [105, 282] on html "Toggle navigation Home Bank Account List Load By Website Group [OXPLAY] ZEUS138…" at bounding box center [156, 141] width 321 height 282
click at [99, 282] on html "Toggle navigation Home Bank Account List Load By Website Group [OXPLAY] ZEUS138…" at bounding box center [156, 141] width 321 height 282
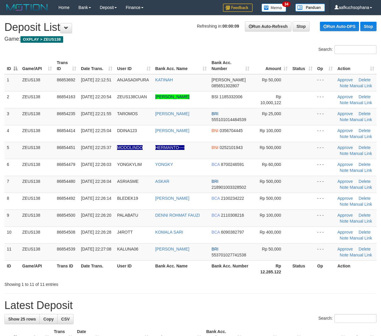
drag, startPoint x: 350, startPoint y: 283, endPoint x: 386, endPoint y: 278, distance: 36.5
click at [350, 283] on div "Showing 1 to 11 of 11 entries" at bounding box center [190, 283] width 381 height 8
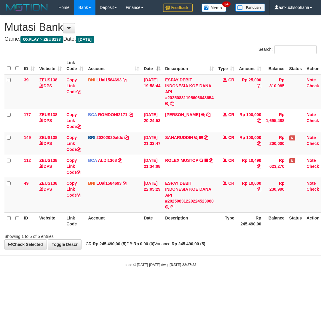
scroll to position [0, 4]
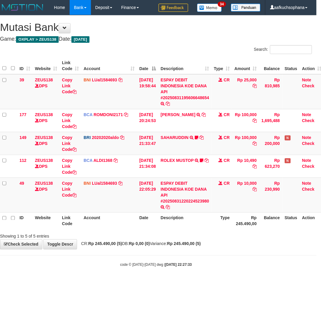
click at [94, 280] on body "Toggle navigation Home Bank Account List Load By Website Group [OXPLAY] ZEUS138…" at bounding box center [156, 141] width 321 height 282
click at [96, 281] on body "Toggle navigation Home Bank Account List Load By Website Group [OXPLAY] ZEUS138…" at bounding box center [156, 141] width 321 height 282
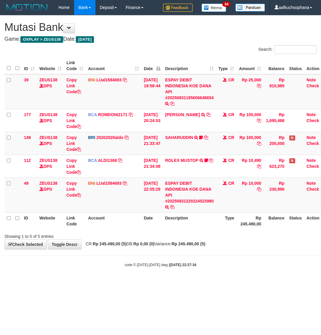
scroll to position [0, 4]
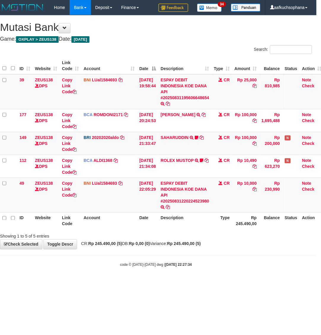
click at [96, 281] on body "Toggle navigation Home Bank Account List Load By Website Group [OXPLAY] ZEUS138…" at bounding box center [156, 141] width 321 height 282
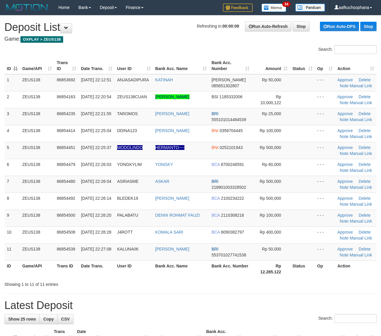
drag, startPoint x: 326, startPoint y: 293, endPoint x: 386, endPoint y: 277, distance: 62.1
click at [327, 293] on hr at bounding box center [190, 293] width 372 height 0
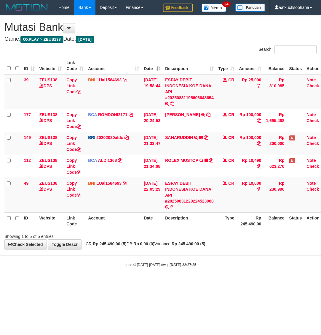
scroll to position [0, 4]
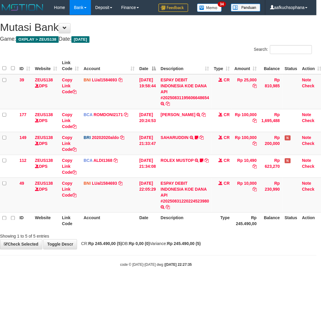
click at [82, 282] on html "Toggle navigation Home Bank Account List Load By Website Group [OXPLAY] ZEUS138…" at bounding box center [156, 141] width 321 height 282
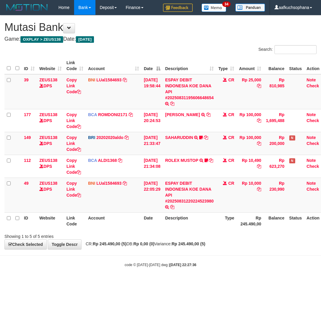
scroll to position [0, 4]
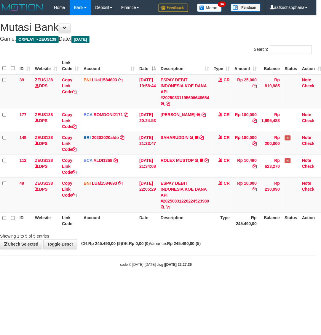
click at [97, 282] on html "Toggle navigation Home Bank Account List Load By Website Group [OXPLAY] ZEUS138…" at bounding box center [156, 141] width 321 height 282
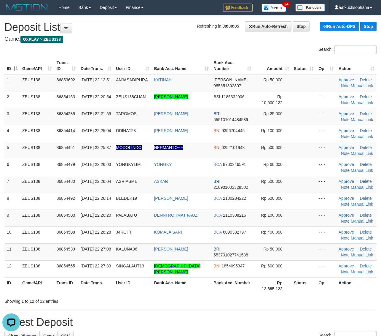
click at [340, 286] on th "Action" at bounding box center [356, 285] width 40 height 17
drag, startPoint x: 340, startPoint y: 293, endPoint x: 364, endPoint y: 278, distance: 27.6
click at [347, 290] on th "Action" at bounding box center [356, 285] width 40 height 17
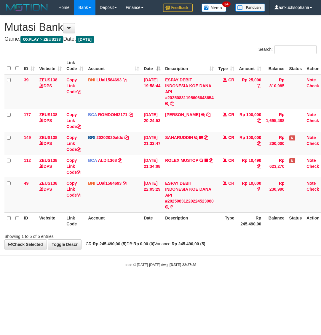
scroll to position [0, 4]
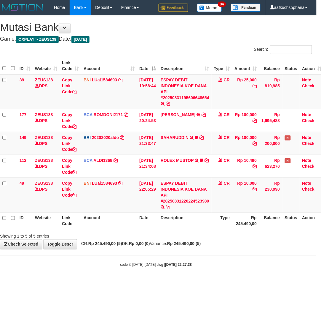
click at [97, 282] on html "Toggle navigation Home Bank Account List Load By Website Group [OXPLAY] ZEUS138…" at bounding box center [156, 141] width 321 height 282
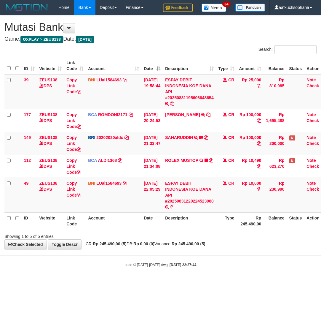
scroll to position [0, 4]
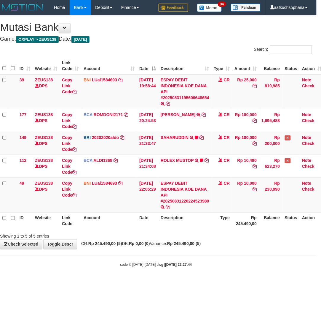
click at [76, 282] on html "Toggle navigation Home Bank Account List Load By Website Group [OXPLAY] ZEUS138…" at bounding box center [156, 141] width 321 height 282
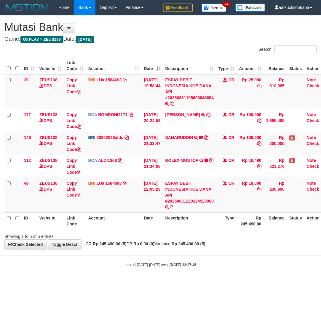
scroll to position [0, 4]
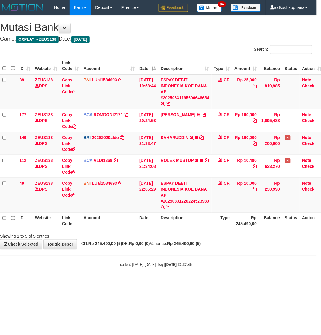
click at [88, 282] on html "Toggle navigation Home Bank Account List Load By Website Group [OXPLAY] ZEUS138…" at bounding box center [156, 141] width 321 height 282
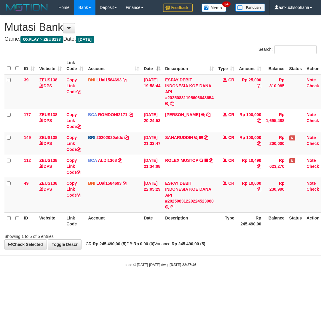
click at [81, 282] on html "Toggle navigation Home Bank Account List Load By Website Group [OXPLAY] ZEUS138…" at bounding box center [160, 141] width 321 height 282
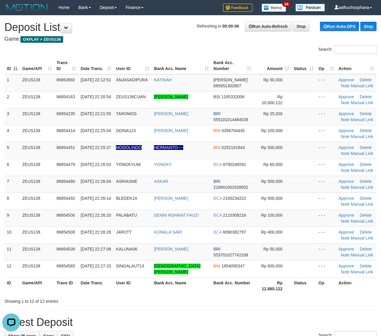
drag, startPoint x: 356, startPoint y: 293, endPoint x: 386, endPoint y: 285, distance: 30.9
click at [362, 292] on th "Action" at bounding box center [356, 285] width 40 height 17
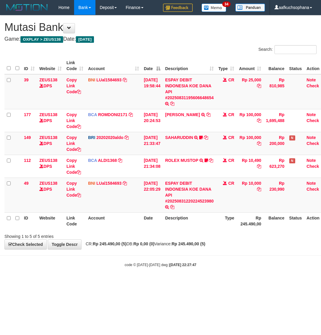
scroll to position [0, 4]
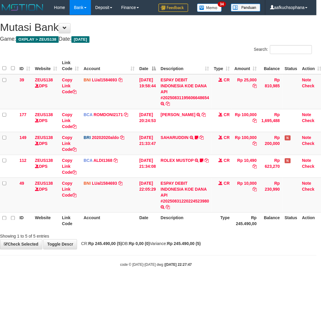
click at [120, 278] on body "Toggle navigation Home Bank Account List Load By Website Group [OXPLAY] ZEUS138…" at bounding box center [156, 141] width 321 height 282
click at [207, 248] on div "**********" at bounding box center [156, 132] width 321 height 234
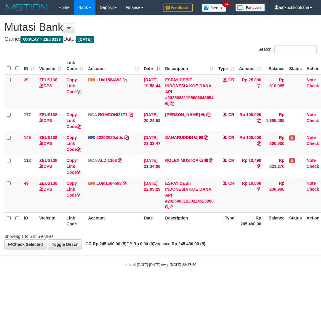
scroll to position [0, 4]
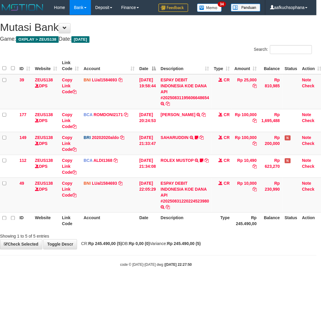
click at [118, 282] on html "Toggle navigation Home Bank Account List Load By Website Group [OXPLAY] ZEUS138…" at bounding box center [156, 141] width 321 height 282
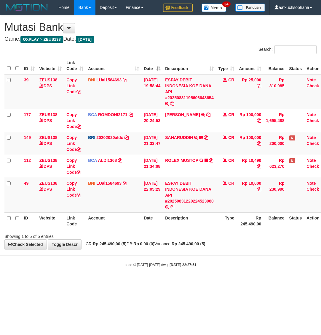
scroll to position [0, 4]
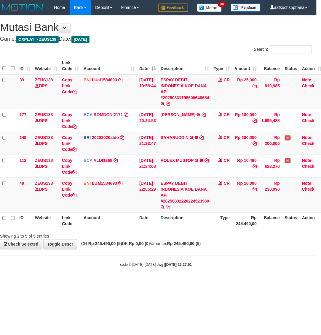
click at [117, 282] on html "Toggle navigation Home Bank Account List Load By Website Group [OXPLAY] ZEUS138…" at bounding box center [156, 141] width 321 height 282
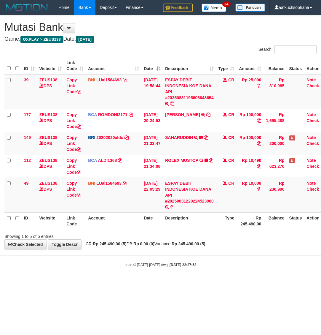
scroll to position [0, 4]
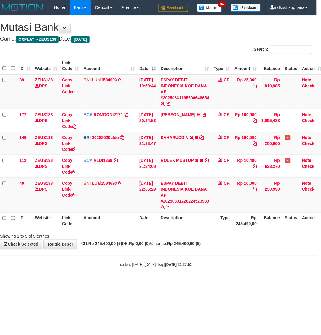
click at [104, 282] on html "Toggle navigation Home Bank Account List Load By Website Group [OXPLAY] ZEUS138…" at bounding box center [156, 141] width 321 height 282
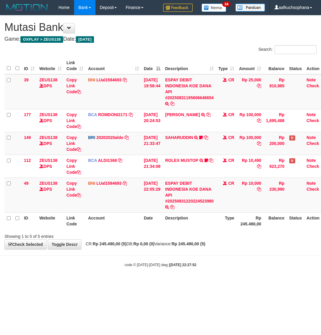
scroll to position [0, 4]
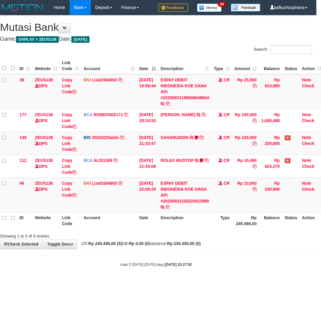
click at [155, 282] on html "Toggle navigation Home Bank Account List Load By Website Group [OXPLAY] ZEUS138…" at bounding box center [156, 141] width 321 height 282
click at [136, 280] on body "Toggle navigation Home Bank Account List Load By Website Group [OXPLAY] ZEUS138…" at bounding box center [156, 141] width 321 height 282
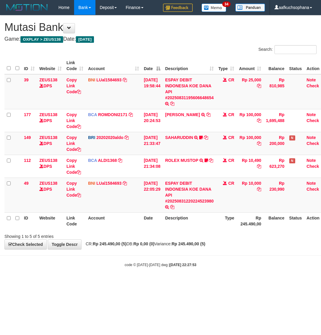
scroll to position [0, 4]
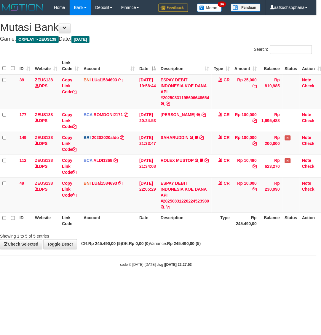
click at [119, 279] on body "Toggle navigation Home Bank Account List Load By Website Group [OXPLAY] ZEUS138…" at bounding box center [156, 141] width 321 height 282
click at [102, 279] on body "Toggle navigation Home Bank Account List Load By Website Group [OXPLAY] ZEUS138…" at bounding box center [156, 141] width 321 height 282
click at [117, 281] on body "Toggle navigation Home Bank Account List Load By Website Group [OXPLAY] ZEUS138…" at bounding box center [156, 141] width 321 height 282
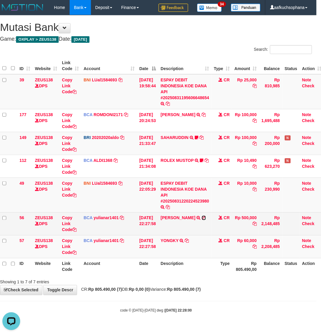
click at [204, 217] on icon at bounding box center [204, 218] width 4 height 4
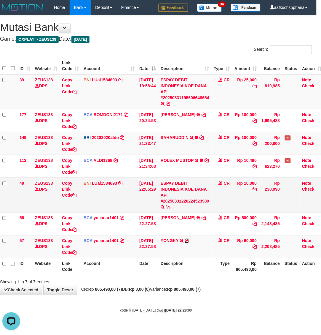
drag, startPoint x: 190, startPoint y: 240, endPoint x: 1, endPoint y: 182, distance: 197.4
click at [189, 240] on icon at bounding box center [187, 241] width 4 height 4
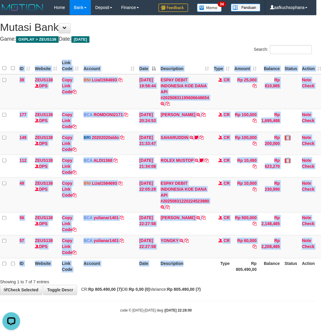
click at [194, 275] on div "ID Website Link Code Account Date Description Type Amount Balance Status Action…" at bounding box center [156, 165] width 321 height 221
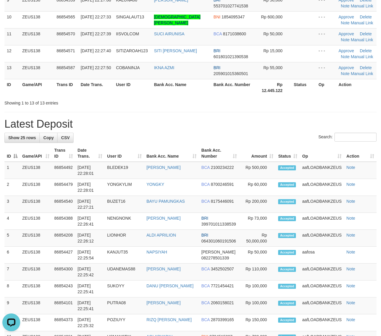
click at [299, 148] on th "Status" at bounding box center [288, 153] width 24 height 17
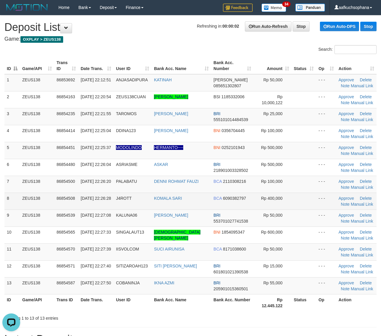
click at [308, 193] on td at bounding box center [304, 201] width 25 height 17
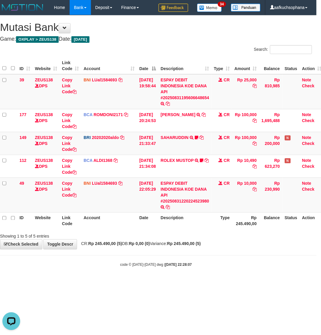
drag, startPoint x: 177, startPoint y: 302, endPoint x: 65, endPoint y: 229, distance: 133.6
click at [174, 282] on html "Toggle navigation Home Bank Account List Load By Website Group [OXPLAY] ZEUS138…" at bounding box center [156, 141] width 321 height 282
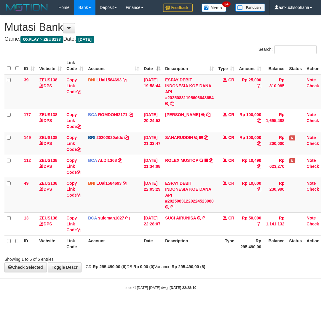
scroll to position [0, 4]
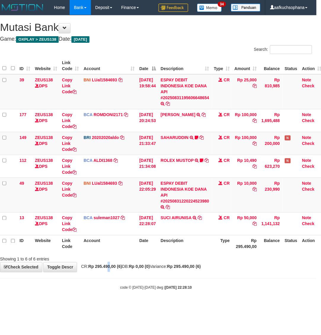
click at [113, 268] on strong "Rp 295.490,00 (6)" at bounding box center [105, 266] width 34 height 5
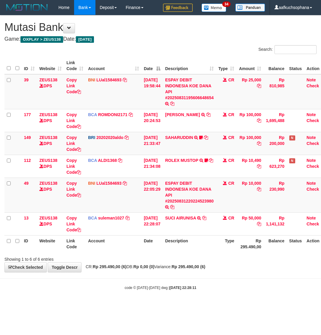
scroll to position [0, 4]
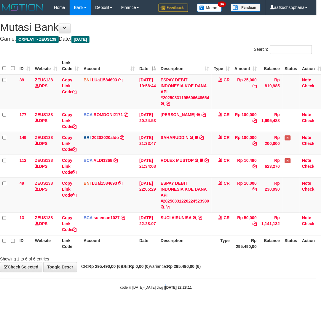
click at [162, 281] on body "Toggle navigation Home Bank Account List Load By Website Group [OXPLAY] ZEUS138…" at bounding box center [156, 152] width 321 height 305
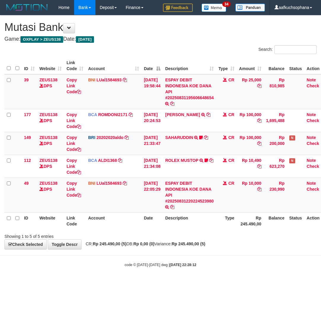
click at [128, 282] on html "Toggle navigation Home Bank Account List Load By Website Group [OXPLAY] ZEUS138…" at bounding box center [160, 141] width 321 height 282
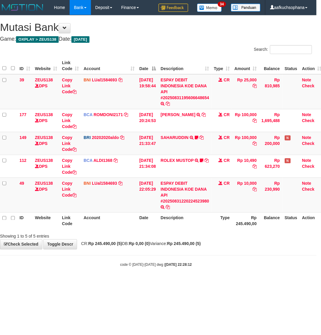
click at [107, 282] on html "Toggle navigation Home Bank Account List Load By Website Group [OXPLAY] ZEUS138…" at bounding box center [156, 141] width 321 height 282
click at [102, 282] on html "Toggle navigation Home Bank Account List Load By Website Group [OXPLAY] ZEUS138…" at bounding box center [156, 141] width 321 height 282
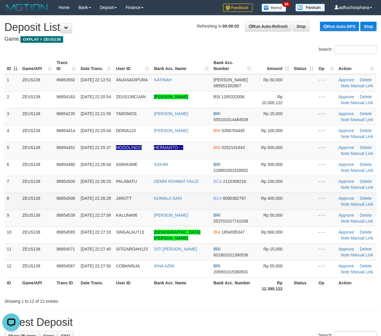
drag, startPoint x: 294, startPoint y: 205, endPoint x: 386, endPoint y: 230, distance: 95.0
click at [295, 205] on td at bounding box center [304, 201] width 25 height 17
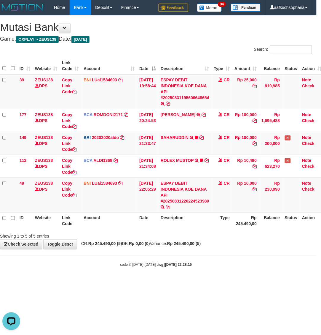
click at [120, 282] on html "Toggle navigation Home Bank Account List Load By Website Group [OXPLAY] ZEUS138…" at bounding box center [156, 141] width 321 height 282
drag, startPoint x: 119, startPoint y: 294, endPoint x: 113, endPoint y: 274, distance: 20.9
click at [116, 278] on html "Toggle navigation Home Bank Account List Load By Website Group [OXPLAY] ZEUS138…" at bounding box center [156, 141] width 321 height 282
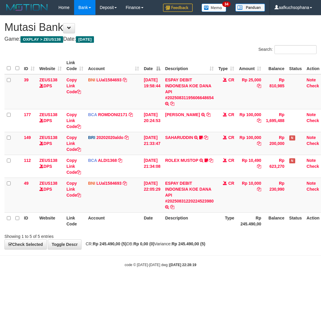
scroll to position [0, 4]
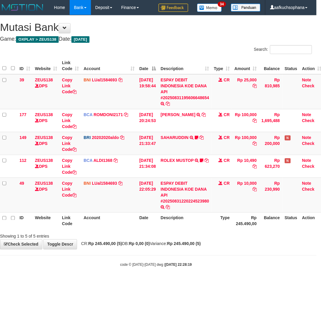
click at [69, 281] on body "Toggle navigation Home Bank Account List Load By Website Group [OXPLAY] ZEUS138…" at bounding box center [156, 141] width 321 height 282
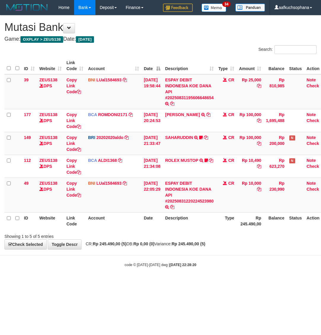
scroll to position [0, 4]
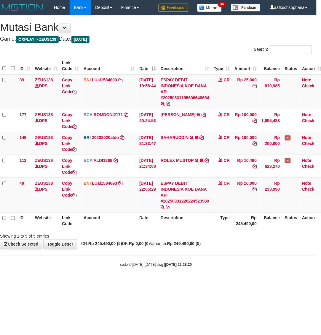
click at [68, 280] on body "Toggle navigation Home Bank Account List Load By Website Group [OXPLAY] ZEUS138…" at bounding box center [156, 141] width 321 height 282
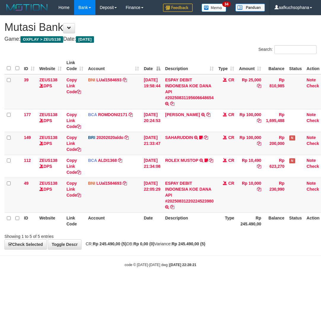
scroll to position [0, 4]
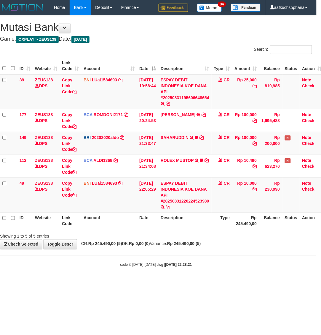
click at [113, 262] on div "code © [DATE]-[DATE] dwg | [DATE] 22:28:21" at bounding box center [156, 264] width 321 height 6
click at [113, 262] on div "code © 2012-2018 dwg | 2025/08/31 22:28:21" at bounding box center [156, 264] width 321 height 6
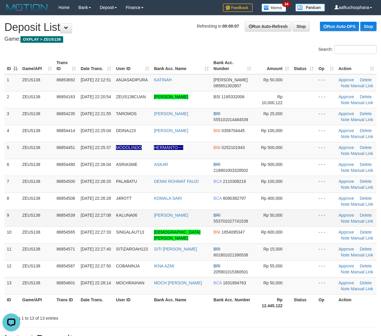
click at [326, 221] on td "- - -" at bounding box center [326, 217] width 20 height 17
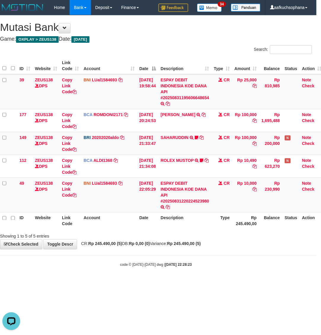
click at [76, 273] on body "Toggle navigation Home Bank Account List Load By Website Group [OXPLAY] ZEUS138…" at bounding box center [156, 141] width 321 height 282
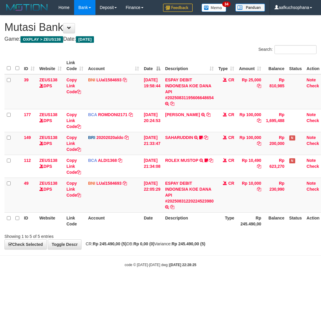
scroll to position [0, 4]
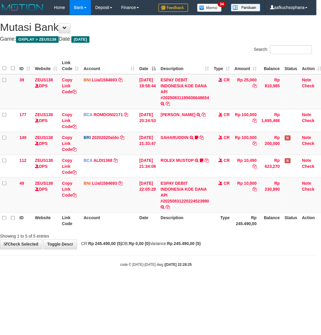
click at [116, 274] on body "Toggle navigation Home Bank Account List Load By Website Group [OXPLAY] ZEUS138…" at bounding box center [156, 141] width 321 height 282
click at [98, 276] on body "Toggle navigation Home Bank Account List Load By Website Group [OXPLAY] ZEUS138…" at bounding box center [156, 141] width 321 height 282
click at [122, 276] on body "Toggle navigation Home Bank Account List Load By Website Group [OXPLAY] ZEUS138…" at bounding box center [156, 141] width 321 height 282
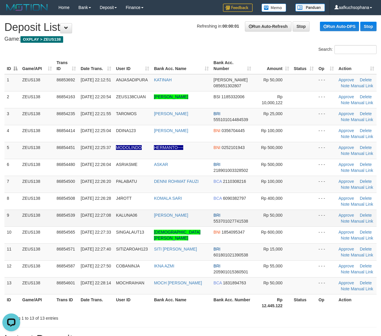
click at [322, 223] on td "- - -" at bounding box center [326, 217] width 20 height 17
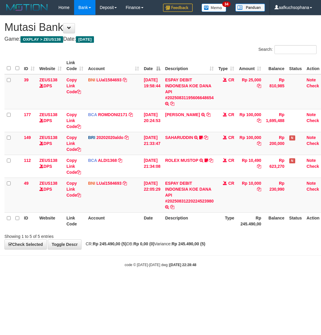
scroll to position [0, 4]
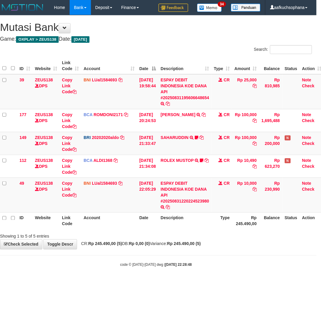
click at [180, 282] on html "Toggle navigation Home Bank Account List Load By Website Group [OXPLAY] ZEUS138…" at bounding box center [156, 141] width 321 height 282
click at [113, 263] on body "Toggle navigation Home Bank Account List Load By Website Group [OXPLAY] ZEUS138…" at bounding box center [156, 141] width 321 height 282
click at [113, 263] on div "code © 2012-2018 dwg | 2025/08/31 22:28:49" at bounding box center [156, 264] width 321 height 6
click at [114, 262] on div "code © 2012-2018 dwg | 2025/08/31 22:28:49" at bounding box center [156, 264] width 321 height 6
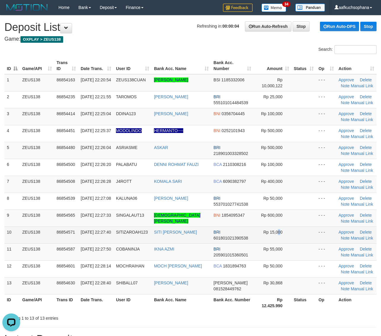
click at [284, 229] on td "Rp 15,000" at bounding box center [273, 234] width 38 height 17
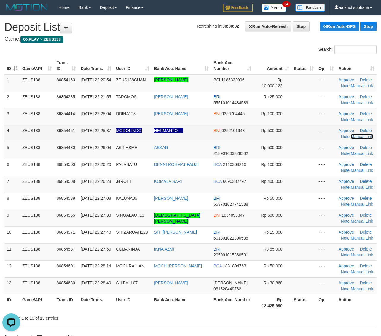
click at [354, 137] on link "Manual Link" at bounding box center [362, 136] width 23 height 5
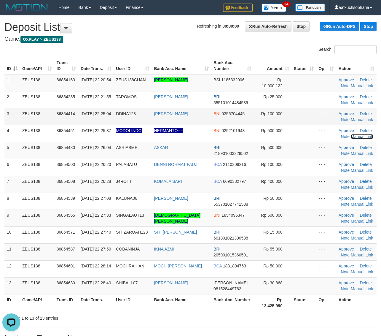
click at [351, 134] on link "Manual Link" at bounding box center [362, 136] width 23 height 5
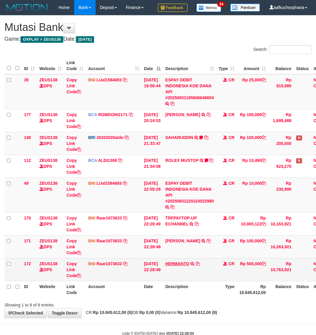
scroll to position [0, 4]
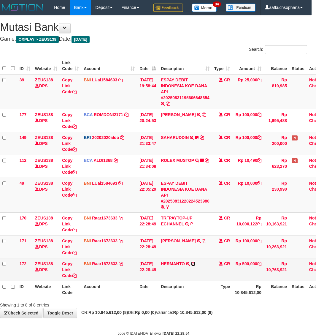
click at [195, 263] on icon at bounding box center [193, 263] width 4 height 4
click at [76, 276] on icon at bounding box center [74, 275] width 4 height 4
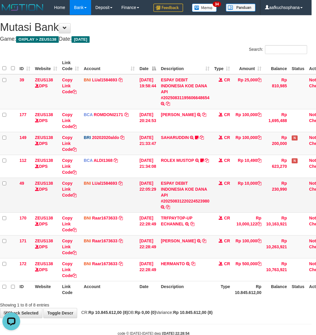
scroll to position [88, 0]
click at [109, 50] on div "Search:" at bounding box center [154, 50] width 316 height 10
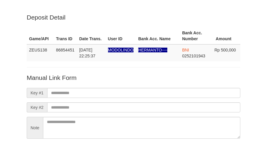
scroll to position [72, 0]
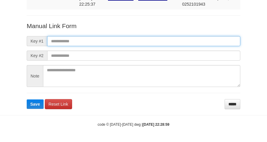
click at [27, 100] on button "Save" at bounding box center [35, 104] width 17 height 9
paste input "**********"
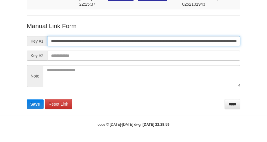
drag, startPoint x: 0, startPoint y: 0, endPoint x: 149, endPoint y: 39, distance: 153.6
click at [149, 39] on form "**********" at bounding box center [134, 66] width 214 height 88
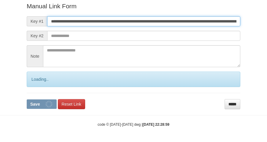
scroll to position [0, 0]
type input "**********"
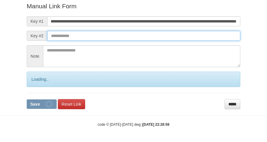
click at [27, 100] on button "Save" at bounding box center [42, 104] width 30 height 9
click at [149, 39] on input "text" at bounding box center [143, 36] width 193 height 10
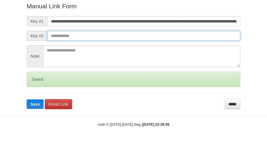
scroll to position [72, 0]
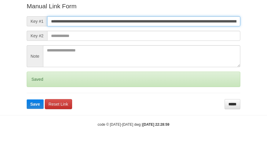
click at [27, 100] on button "Save" at bounding box center [35, 104] width 17 height 9
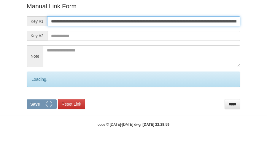
click at [27, 100] on button "Save" at bounding box center [42, 104] width 30 height 9
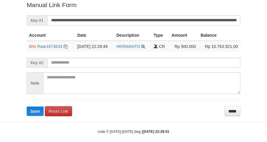
scroll to position [122, 0]
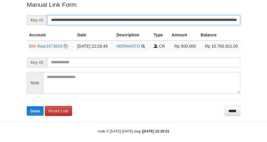
click at [27, 107] on button "Save" at bounding box center [35, 111] width 17 height 9
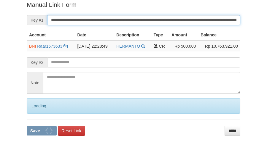
click at [27, 126] on button "Save" at bounding box center [42, 130] width 30 height 9
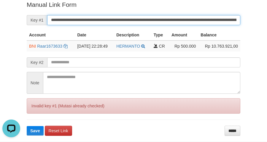
click at [27, 126] on button "Save" at bounding box center [35, 130] width 17 height 9
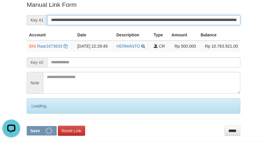
click at [27, 126] on button "Save" at bounding box center [42, 130] width 30 height 9
click at [147, 18] on input "**********" at bounding box center [143, 20] width 193 height 10
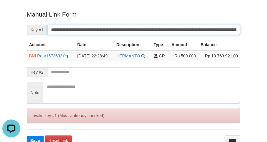
scroll to position [85, 0]
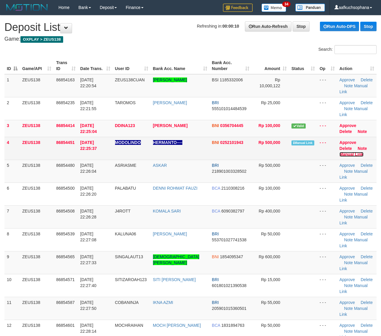
click at [362, 152] on link "Manual Link" at bounding box center [352, 154] width 24 height 5
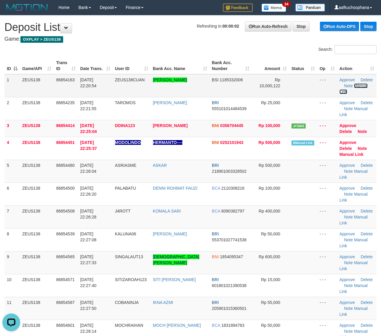
click at [359, 86] on link "Manual Link" at bounding box center [354, 88] width 28 height 11
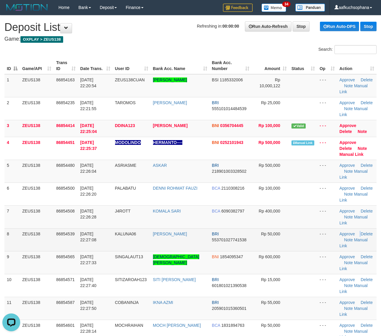
drag, startPoint x: 358, startPoint y: 207, endPoint x: 361, endPoint y: 207, distance: 3.3
click at [361, 228] on td "Approve Delete Note Manual Link" at bounding box center [356, 239] width 39 height 23
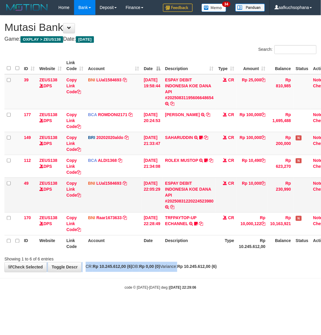
scroll to position [0, 4]
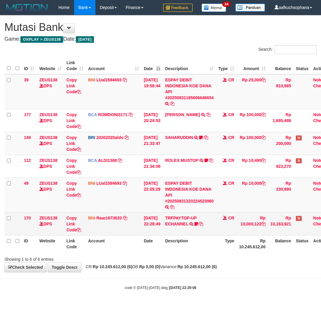
scroll to position [0, 4]
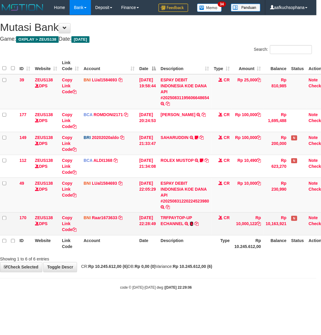
click at [194, 223] on icon at bounding box center [192, 224] width 4 height 4
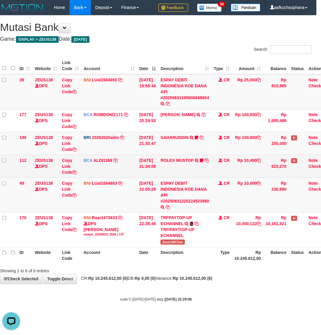
scroll to position [0, 0]
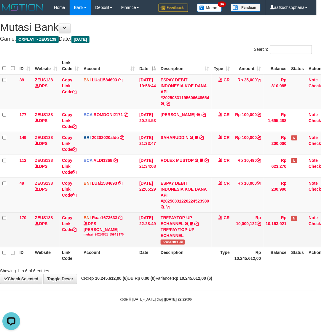
click at [176, 241] on span "Zeus138CUan" at bounding box center [173, 241] width 24 height 5
copy tr "Zeus138CUan"
click at [76, 229] on icon at bounding box center [74, 230] width 4 height 4
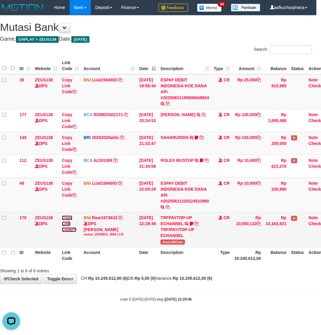
click at [76, 229] on icon at bounding box center [74, 230] width 4 height 4
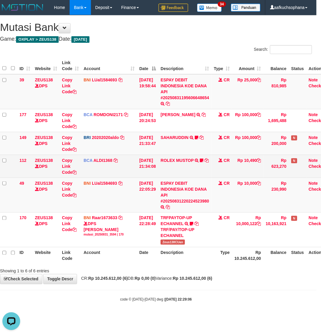
scroll to position [88, 0]
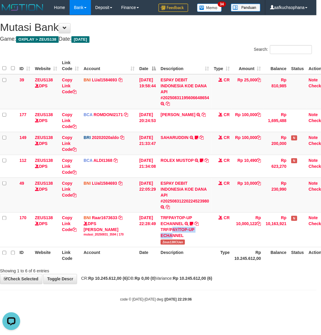
drag, startPoint x: 177, startPoint y: 241, endPoint x: 177, endPoint y: 250, distance: 8.9
click at [177, 247] on table "ID Website Link Code Account Date Description Type Amount Balance Status Action…" at bounding box center [165, 160] width 331 height 207
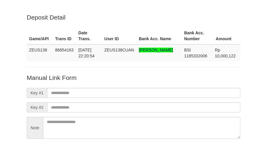
scroll to position [52, 0]
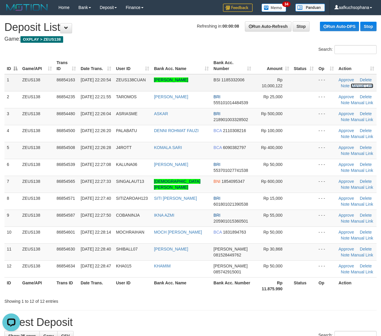
click at [358, 85] on link "Manual Link" at bounding box center [362, 85] width 23 height 5
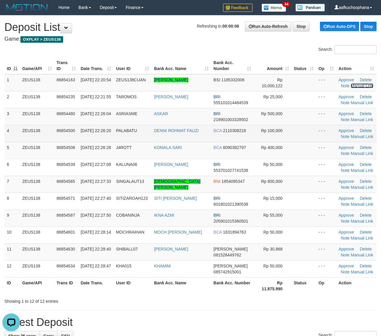
click at [351, 83] on link "Manual Link" at bounding box center [362, 85] width 23 height 5
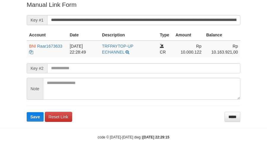
drag, startPoint x: 0, startPoint y: 0, endPoint x: 137, endPoint y: 14, distance: 137.5
click at [137, 14] on form "**********" at bounding box center [134, 61] width 214 height 122
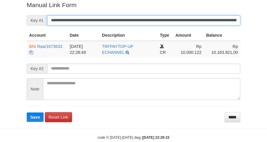
click at [27, 113] on button "Save" at bounding box center [35, 117] width 17 height 9
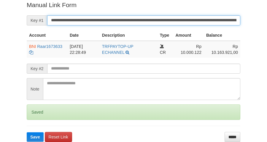
click at [27, 133] on button "Save" at bounding box center [35, 137] width 17 height 9
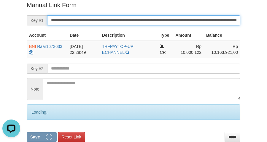
click at [27, 133] on button "Save" at bounding box center [42, 137] width 30 height 9
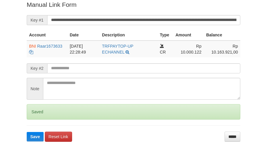
click at [27, 132] on button "Save" at bounding box center [35, 136] width 17 height 9
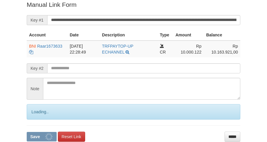
scroll to position [122, 0]
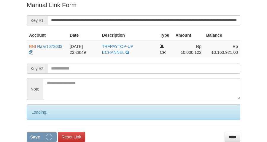
click at [27, 133] on button "Save" at bounding box center [42, 137] width 30 height 9
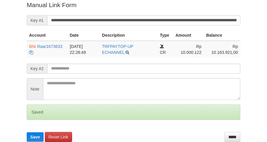
click at [27, 133] on button "Save" at bounding box center [35, 137] width 17 height 9
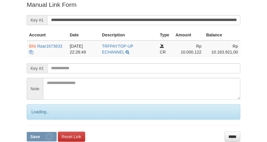
click at [27, 132] on button "Save" at bounding box center [42, 136] width 30 height 9
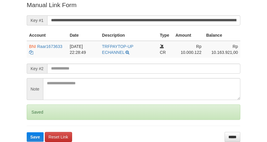
click at [27, 133] on button "Save" at bounding box center [35, 137] width 17 height 9
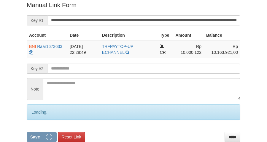
click at [27, 133] on button "Save" at bounding box center [42, 137] width 30 height 9
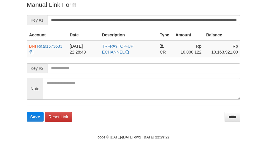
scroll to position [122, 0]
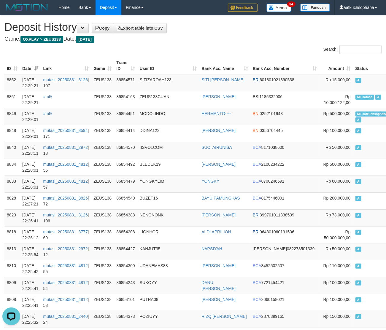
click at [199, 63] on th "User ID" at bounding box center [168, 65] width 62 height 17
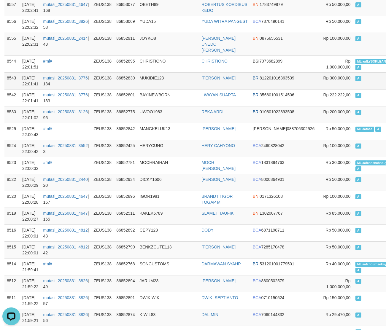
drag, startPoint x: 208, startPoint y: 72, endPoint x: 203, endPoint y: 72, distance: 5.6
click at [207, 72] on td "AHMAD MAULANA" at bounding box center [224, 80] width 51 height 17
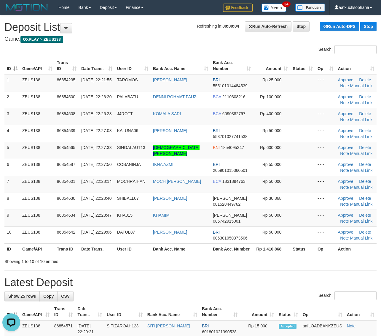
drag, startPoint x: 305, startPoint y: 274, endPoint x: 316, endPoint y: 274, distance: 11.3
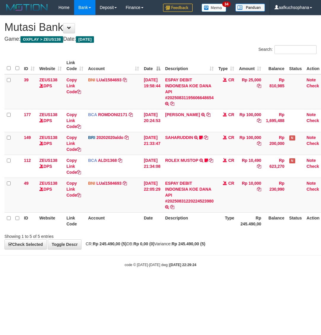
scroll to position [0, 4]
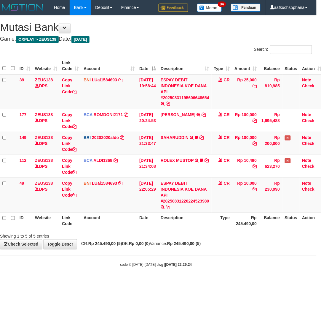
click at [271, 260] on body "Toggle navigation Home Bank Account List Load By Website Group [OXPLAY] ZEUS138…" at bounding box center [156, 141] width 321 height 282
click at [127, 282] on html "Toggle navigation Home Bank Account List Load By Website Group [OXPLAY] ZEUS138…" at bounding box center [156, 141] width 321 height 282
drag, startPoint x: 127, startPoint y: 297, endPoint x: 1, endPoint y: 264, distance: 129.7
click at [123, 282] on html "Toggle navigation Home Bank Account List Load By Website Group [OXPLAY] ZEUS138…" at bounding box center [156, 141] width 321 height 282
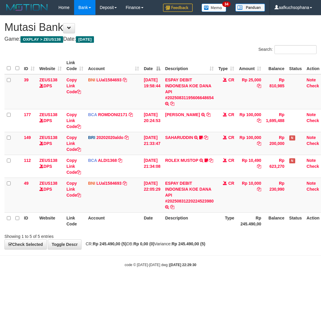
scroll to position [0, 4]
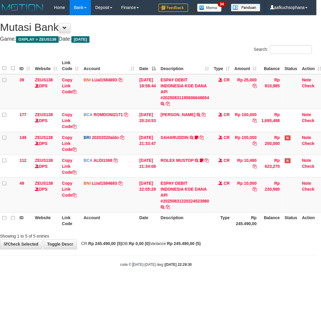
drag, startPoint x: 0, startPoint y: 0, endPoint x: 138, endPoint y: 290, distance: 321.3
click at [138, 282] on html "Toggle navigation Home Bank Account List Load By Website Group [OXPLAY] ZEUS138…" at bounding box center [156, 141] width 321 height 282
click at [185, 269] on body "Toggle navigation Home Bank Account List Load By Website Group [OXPLAY] ZEUS138…" at bounding box center [156, 141] width 321 height 282
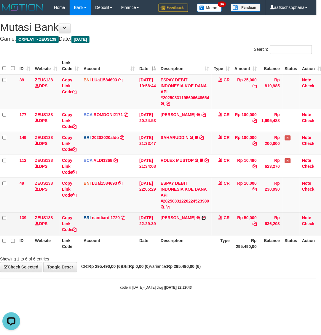
click at [202, 219] on icon at bounding box center [204, 218] width 4 height 4
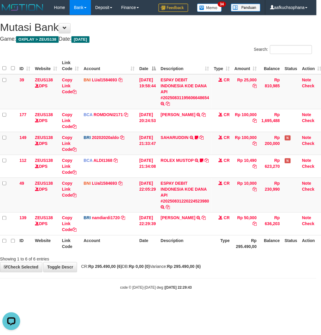
click at [250, 283] on body "Toggle navigation Home Bank Account List Load By Website Group [OXPLAY] ZEUS138…" at bounding box center [156, 152] width 321 height 305
click at [223, 278] on body "Toggle navigation Home Bank Account List Load By Website Group [OXPLAY] ZEUS138…" at bounding box center [156, 152] width 321 height 305
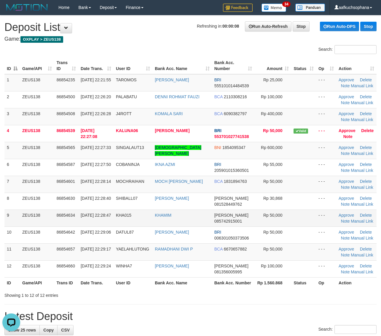
drag, startPoint x: 313, startPoint y: 219, endPoint x: 316, endPoint y: 219, distance: 3.0
click at [314, 220] on tr "9 ZEUS138 86854634 31/08/2025 22:28:47 KHA015 KHAMIM DANA 085742915001 Rp 50,00…" at bounding box center [190, 217] width 372 height 17
drag, startPoint x: 316, startPoint y: 218, endPoint x: 386, endPoint y: 223, distance: 69.6
click at [316, 218] on td "- - -" at bounding box center [326, 217] width 20 height 17
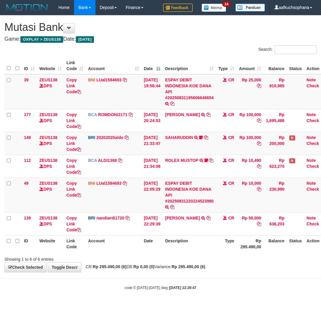
scroll to position [0, 4]
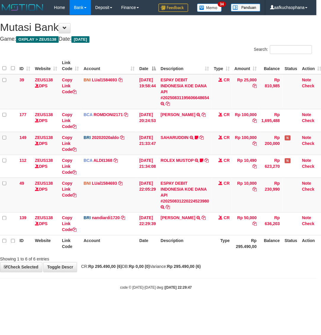
click at [104, 286] on body "Toggle navigation Home Bank Account List Load By Website Group [OXPLAY] ZEUS138…" at bounding box center [156, 152] width 321 height 305
click at [206, 281] on body "Toggle navigation Home Bank Account List Load By Website Group [OXPLAY] ZEUS138…" at bounding box center [156, 152] width 321 height 305
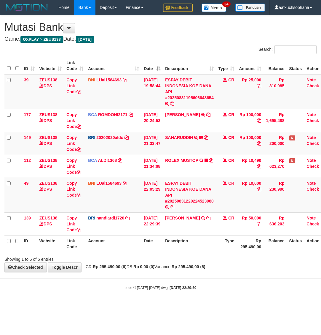
scroll to position [0, 4]
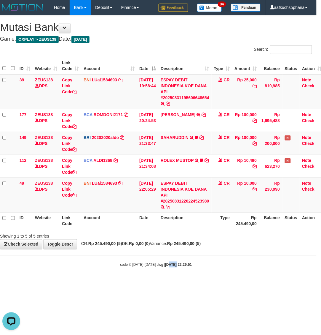
click at [168, 282] on html "Toggle navigation Home Bank Account List Load By Website Group [OXPLAY] ZEUS138…" at bounding box center [156, 141] width 321 height 282
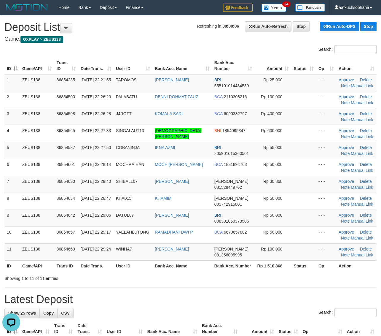
drag, startPoint x: 305, startPoint y: 285, endPoint x: 386, endPoint y: 281, distance: 81.7
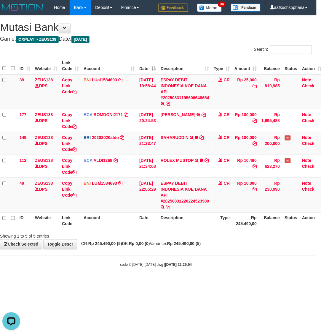
click at [193, 269] on body "Toggle navigation Home Bank Account List Load By Website Group [OXPLAY] ZEUS138…" at bounding box center [156, 141] width 321 height 282
click at [193, 268] on body "Toggle navigation Home Bank Account List Load By Website Group [OXPLAY] ZEUS138…" at bounding box center [156, 141] width 321 height 282
click at [153, 282] on html "Toggle navigation Home Bank Account List Load By Website Group [OXPLAY] ZEUS138…" at bounding box center [156, 141] width 321 height 282
click at [149, 282] on html "Toggle navigation Home Bank Account List Load By Website Group [OXPLAY] ZEUS138…" at bounding box center [156, 141] width 321 height 282
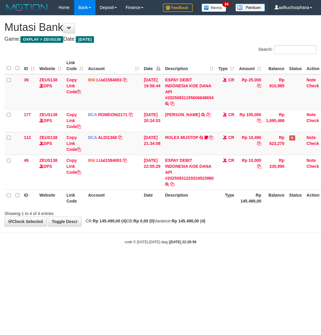
scroll to position [0, 4]
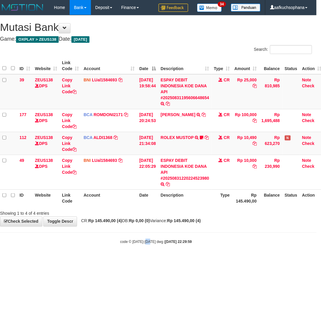
drag, startPoint x: 154, startPoint y: 269, endPoint x: 137, endPoint y: 269, distance: 16.9
click at [151, 259] on html "Toggle navigation Home Bank Account List Load By Website Group [OXPLAY] ZEUS138…" at bounding box center [156, 129] width 321 height 259
drag, startPoint x: 137, startPoint y: 269, endPoint x: 130, endPoint y: 272, distance: 8.2
click at [134, 259] on html "Toggle navigation Home Bank Account List Load By Website Group [OXPLAY] ZEUS138…" at bounding box center [156, 129] width 321 height 259
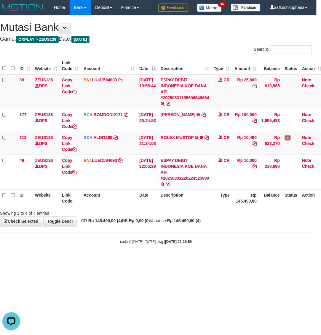
drag, startPoint x: 130, startPoint y: 272, endPoint x: 125, endPoint y: 278, distance: 7.3
click at [129, 259] on html "Toggle navigation Home Bank Account List Load By Website Group [OXPLAY] ZEUS138…" at bounding box center [156, 129] width 321 height 259
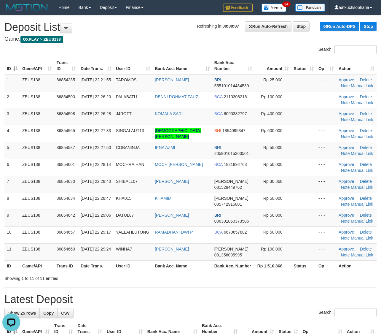
click at [370, 277] on div "Showing 1 to 11 of 11 entries" at bounding box center [190, 277] width 381 height 8
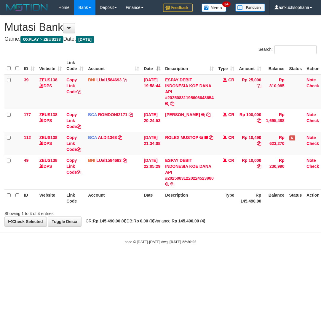
scroll to position [0, 4]
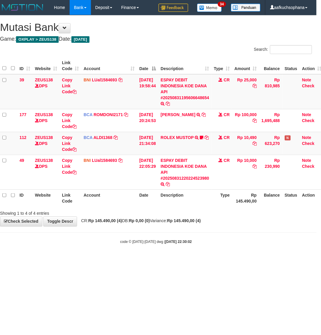
click at [106, 259] on html "Toggle navigation Home Bank Account List Load By Website Group [OXPLAY] ZEUS138…" at bounding box center [156, 129] width 321 height 259
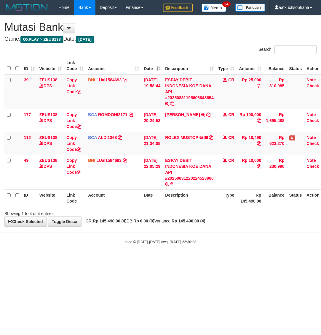
scroll to position [0, 4]
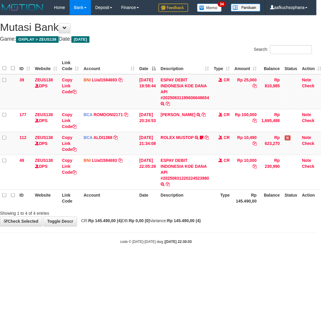
click at [193, 259] on html "Toggle navigation Home Bank Account List Load By Website Group [OXPLAY] ZEUS138…" at bounding box center [156, 129] width 321 height 259
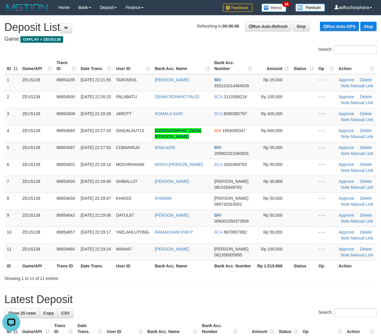
drag, startPoint x: 304, startPoint y: 275, endPoint x: 379, endPoint y: 273, distance: 74.5
click at [306, 275] on div "Showing 1 to 11 of 11 entries" at bounding box center [190, 277] width 381 height 8
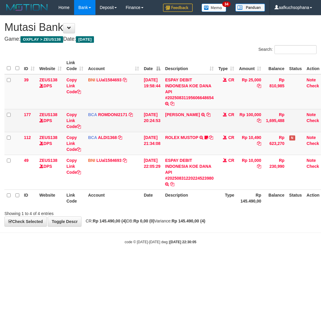
scroll to position [0, 4]
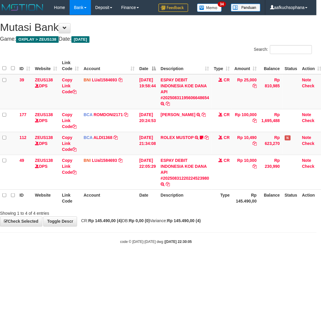
click at [214, 258] on body "Toggle navigation Home Bank Account List Load By Website Group [OXPLAY] ZEUS138…" at bounding box center [156, 129] width 321 height 259
drag, startPoint x: 88, startPoint y: 285, endPoint x: 1, endPoint y: 273, distance: 87.5
click at [88, 259] on html "Toggle navigation Home Bank Account List Load By Website Group [OXPLAY] ZEUS138…" at bounding box center [156, 129] width 321 height 259
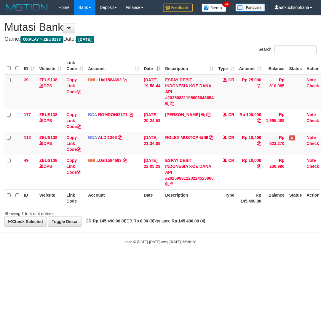
scroll to position [0, 4]
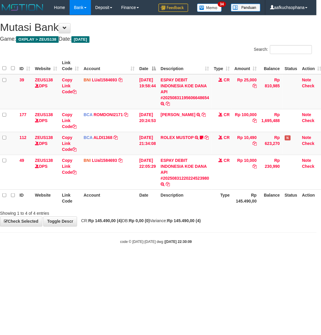
drag, startPoint x: 73, startPoint y: 281, endPoint x: 5, endPoint y: 281, distance: 67.9
click at [71, 259] on html "Toggle navigation Home Bank Account List Load By Website Group [OXPLAY] ZEUS138…" at bounding box center [156, 129] width 321 height 259
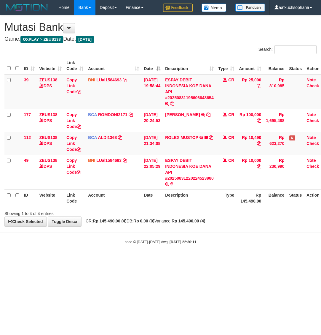
scroll to position [0, 4]
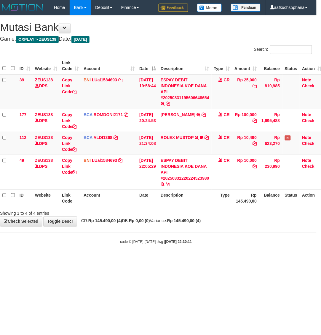
click at [66, 259] on html "Toggle navigation Home Bank Account List Load By Website Group [OXPLAY] ZEUS138…" at bounding box center [156, 129] width 321 height 259
click at [87, 259] on html "Toggle navigation Home Bank Account List Load By Website Group [OXPLAY] ZEUS138…" at bounding box center [156, 129] width 321 height 259
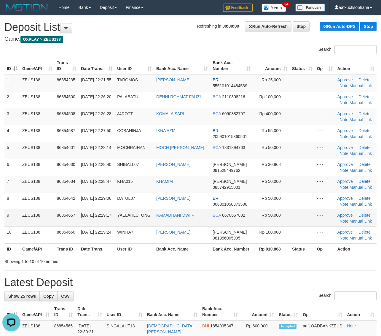
click at [296, 217] on tr "9 ZEUS138 86854657 31/08/2025 22:29:17 YAELAHLUTONG RAMADHANI DWI P BCA 6670657…" at bounding box center [190, 217] width 372 height 17
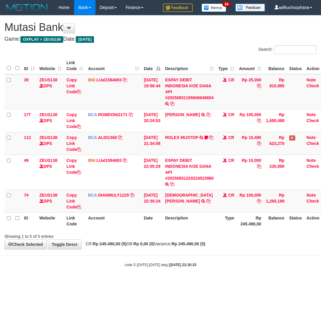
scroll to position [0, 4]
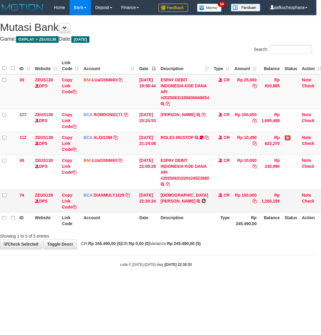
click at [205, 199] on icon at bounding box center [204, 201] width 4 height 4
click at [76, 207] on icon at bounding box center [74, 207] width 4 height 4
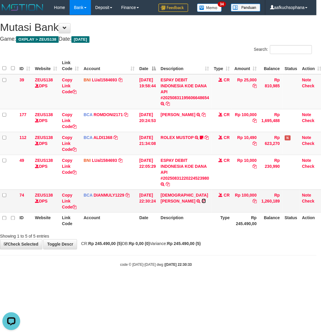
click at [204, 199] on icon at bounding box center [204, 201] width 4 height 4
click at [131, 282] on html "Toggle navigation Home Bank Account List Load By Website Group [OXPLAY] ZEUS138…" at bounding box center [156, 141] width 321 height 282
click at [125, 282] on html "Toggle navigation Home Bank Account List Load By Website Group [OXPLAY] ZEUS138…" at bounding box center [156, 141] width 321 height 282
click at [149, 274] on body "Toggle navigation Home Bank Account List Load By Website Group [OXPLAY] ZEUS138…" at bounding box center [156, 141] width 321 height 282
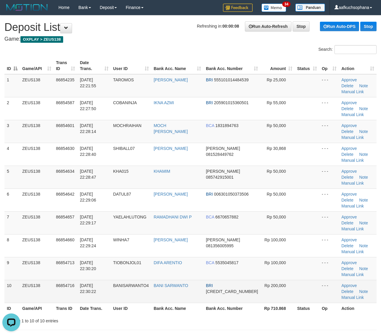
click at [261, 280] on td "Rp 200,000" at bounding box center [278, 291] width 34 height 23
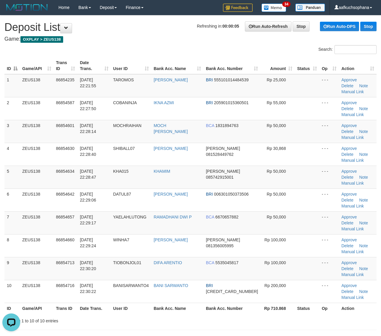
drag, startPoint x: 243, startPoint y: 285, endPoint x: 316, endPoint y: 276, distance: 73.3
click at [244, 336] on h1 "Latest Deposit" at bounding box center [190, 342] width 372 height 12
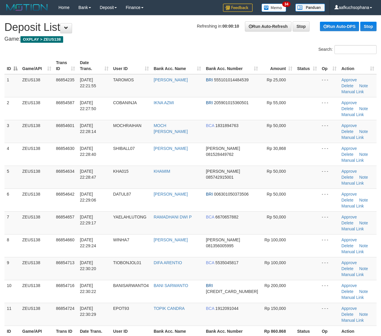
click at [266, 273] on div "ID Game/API Trans ID Date Trans. User ID Bank Acc. Name Bank Acc. Number Amount…" at bounding box center [190, 196] width 381 height 283
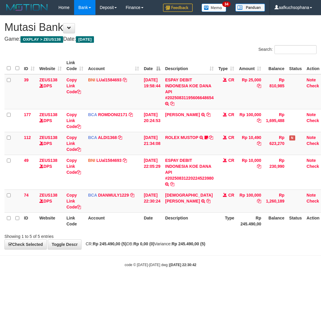
scroll to position [0, 4]
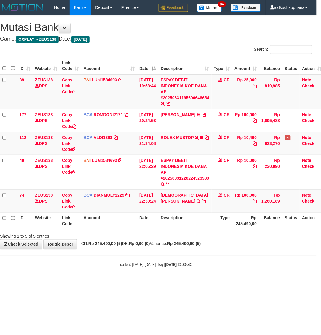
click at [130, 276] on body "Toggle navigation Home Bank Account List Load By Website Group [OXPLAY] ZEUS138…" at bounding box center [156, 141] width 321 height 282
click at [129, 277] on body "Toggle navigation Home Bank Account List Load By Website Group [OXPLAY] ZEUS138…" at bounding box center [156, 141] width 321 height 282
click at [192, 268] on body "Toggle navigation Home Bank Account List Load By Website Group [OXPLAY] ZEUS138…" at bounding box center [156, 141] width 321 height 282
click at [161, 261] on body "Toggle navigation Home Bank Account List Load By Website Group [OXPLAY] ZEUS138…" at bounding box center [156, 141] width 321 height 282
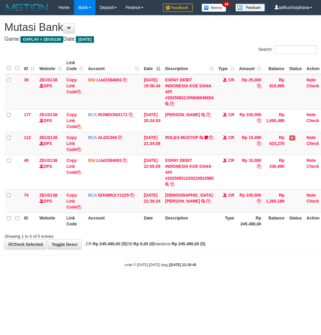
scroll to position [0, 4]
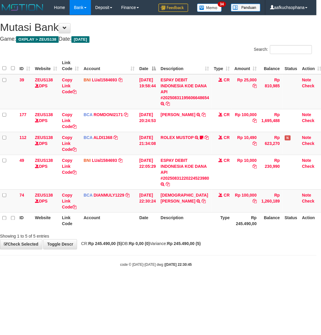
drag, startPoint x: 65, startPoint y: 255, endPoint x: 1, endPoint y: 261, distance: 64.3
click at [53, 260] on body "Toggle navigation Home Bank Account List Load By Website Group [OXPLAY] ZEUS138…" at bounding box center [156, 141] width 321 height 282
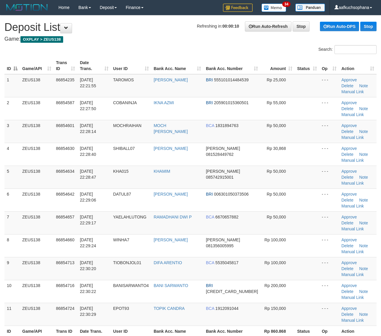
click at [266, 325] on th "Rp 860.868" at bounding box center [278, 330] width 34 height 11
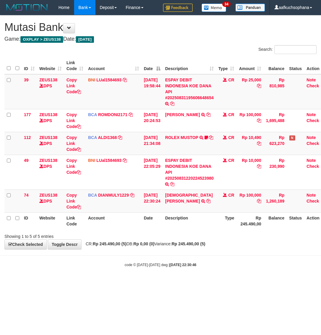
scroll to position [0, 4]
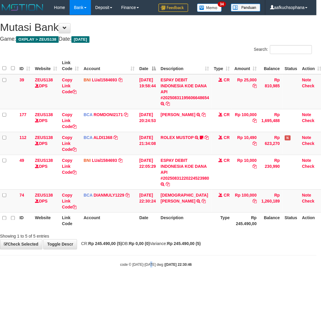
click at [150, 277] on body "Toggle navigation Home Bank Account List Load By Website Group [OXPLAY] ZEUS138…" at bounding box center [156, 141] width 321 height 282
drag, startPoint x: 150, startPoint y: 266, endPoint x: 134, endPoint y: 273, distance: 17.7
click at [147, 275] on body "Toggle navigation Home Bank Account List Load By Website Group [OXPLAY] ZEUS138…" at bounding box center [156, 141] width 321 height 282
drag, startPoint x: 155, startPoint y: 281, endPoint x: 119, endPoint y: 280, distance: 36.5
click at [154, 281] on body "Toggle navigation Home Bank Account List Load By Website Group [OXPLAY] ZEUS138…" at bounding box center [156, 141] width 321 height 282
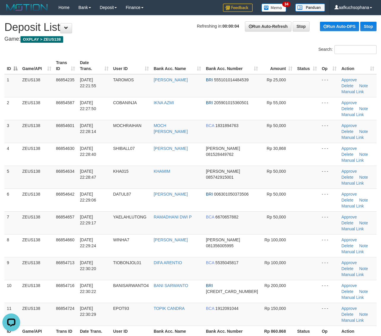
drag, startPoint x: 313, startPoint y: 290, endPoint x: 315, endPoint y: 287, distance: 3.2
drag, startPoint x: 317, startPoint y: 286, endPoint x: 320, endPoint y: 287, distance: 3.0
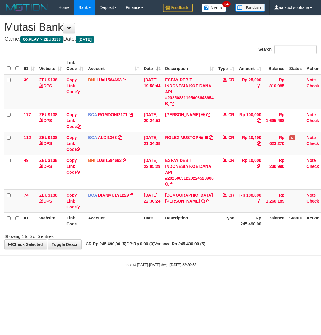
scroll to position [0, 4]
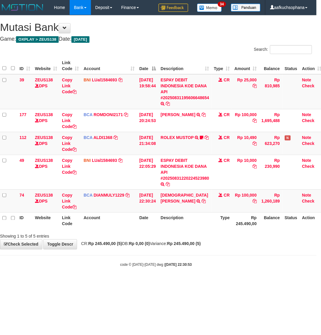
click at [129, 282] on html "Toggle navigation Home Bank Account List Load By Website Group [OXPLAY] ZEUS138…" at bounding box center [156, 141] width 321 height 282
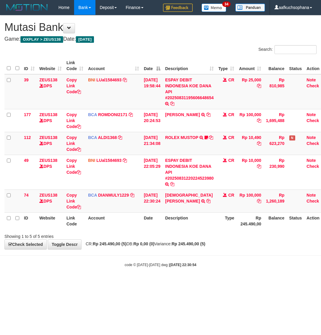
scroll to position [0, 4]
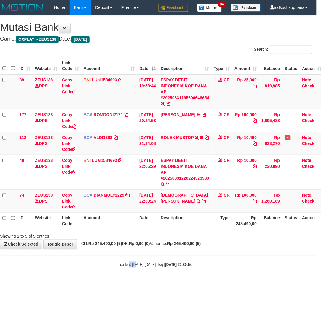
click at [133, 282] on html "Toggle navigation Home Bank Account List Load By Website Group [OXPLAY] ZEUS138…" at bounding box center [156, 141] width 321 height 282
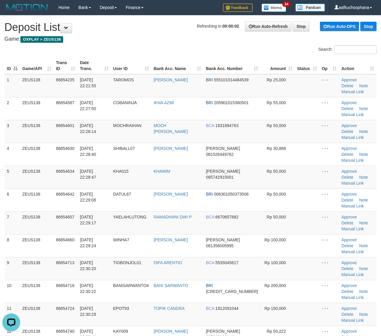
drag, startPoint x: 302, startPoint y: 289, endPoint x: 315, endPoint y: 286, distance: 13.3
click at [306, 288] on div "ID Game/API Trans ID Date Trans. User ID Bank Acc. Name Bank Acc. Number Amount…" at bounding box center [190, 208] width 381 height 306
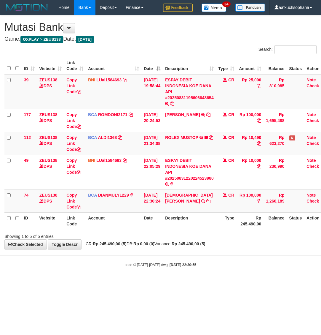
scroll to position [0, 4]
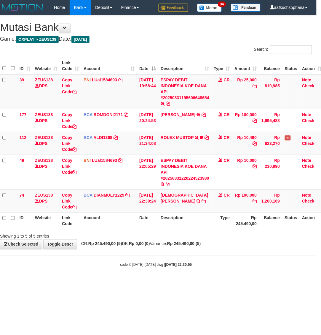
click at [112, 282] on html "Toggle navigation Home Bank Account List Load By Website Group [OXPLAY] ZEUS138…" at bounding box center [156, 141] width 321 height 282
click at [168, 276] on body "Toggle navigation Home Bank Account List Load By Website Group [OXPLAY] ZEUS138…" at bounding box center [156, 141] width 321 height 282
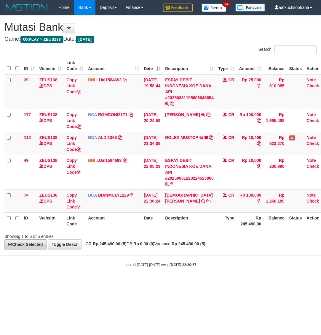
scroll to position [0, 4]
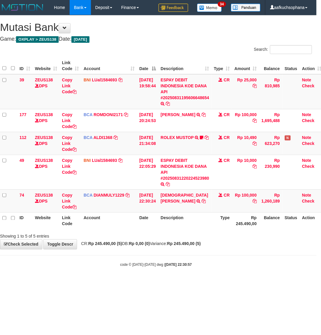
drag, startPoint x: 66, startPoint y: 274, endPoint x: 70, endPoint y: 271, distance: 4.9
click at [67, 274] on body "Toggle navigation Home Bank Account List Load By Website Group [OXPLAY] ZEUS138…" at bounding box center [156, 141] width 321 height 282
click at [70, 271] on body "Toggle navigation Home Bank Account List Load By Website Group [OXPLAY] ZEUS138…" at bounding box center [156, 141] width 321 height 282
click at [98, 282] on html "Toggle navigation Home Bank Account List Load By Website Group [OXPLAY] ZEUS138…" at bounding box center [156, 141] width 321 height 282
click at [116, 280] on body "Toggle navigation Home Bank Account List Load By Website Group [OXPLAY] ZEUS138…" at bounding box center [156, 141] width 321 height 282
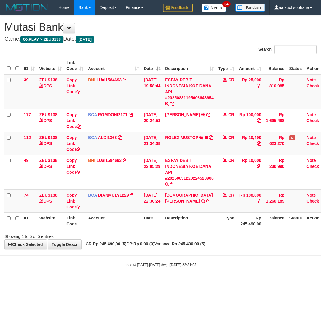
scroll to position [0, 4]
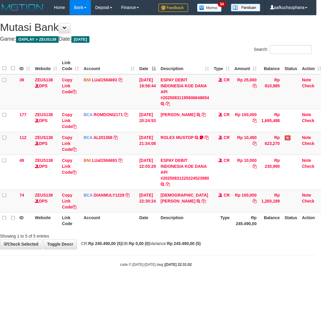
drag, startPoint x: 114, startPoint y: 278, endPoint x: 110, endPoint y: 280, distance: 4.0
click at [112, 279] on body "Toggle navigation Home Bank Account List Load By Website Group [OXPLAY] ZEUS138…" at bounding box center [156, 141] width 321 height 282
click at [114, 282] on html "Toggle navigation Home Bank Account List Load By Website Group [OXPLAY] ZEUS138…" at bounding box center [156, 141] width 321 height 282
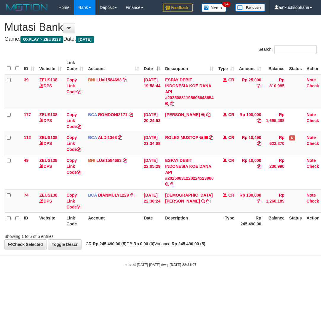
scroll to position [0, 4]
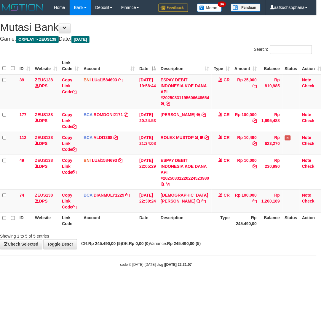
click at [154, 282] on html "Toggle navigation Home Bank Account List Load By Website Group [OXPLAY] ZEUS138…" at bounding box center [156, 141] width 321 height 282
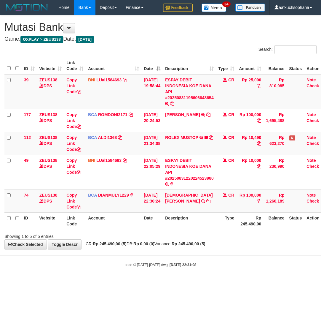
scroll to position [0, 4]
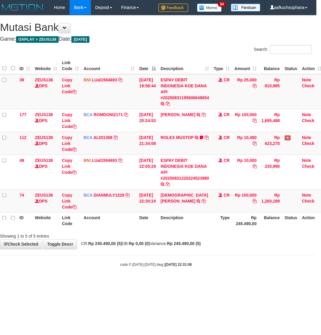
click at [224, 267] on div "code © [DATE]-[DATE] dwg | [DATE] 22:31:08" at bounding box center [156, 264] width 321 height 6
click at [211, 277] on body "Toggle navigation Home Bank Account List Load By Website Group [OXPLAY] ZEUS138…" at bounding box center [156, 141] width 321 height 282
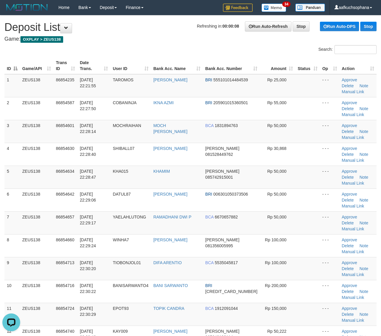
drag, startPoint x: 296, startPoint y: 234, endPoint x: 383, endPoint y: 235, distance: 87.2
click at [306, 280] on td at bounding box center [308, 291] width 25 height 23
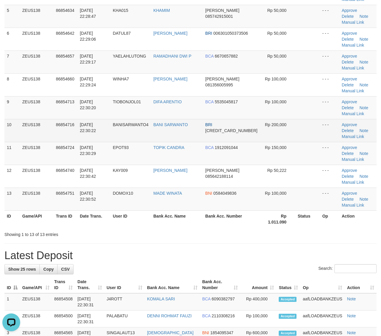
scroll to position [88, 0]
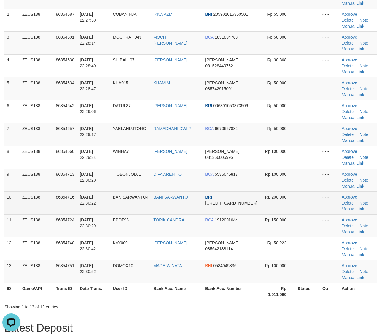
click at [304, 191] on td at bounding box center [308, 202] width 25 height 23
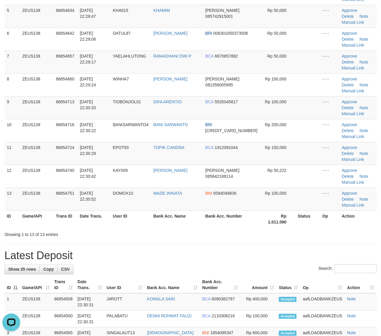
scroll to position [274, 0]
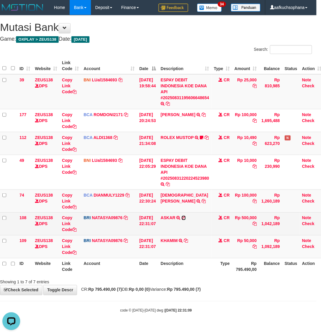
click at [186, 218] on icon at bounding box center [184, 218] width 4 height 4
drag, startPoint x: 189, startPoint y: 240, endPoint x: 134, endPoint y: 226, distance: 56.8
click at [188, 239] on icon at bounding box center [186, 241] width 4 height 4
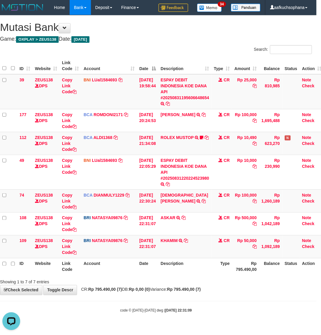
click at [212, 297] on body "Toggle navigation Home Bank Account List Load By Website Group [OXPLAY] ZEUS138…" at bounding box center [156, 164] width 321 height 328
click at [214, 297] on body "Toggle navigation Home Bank Account List Load By Website Group [OXPLAY] ZEUS138…" at bounding box center [156, 164] width 321 height 328
click at [201, 304] on body "Toggle navigation Home Bank Account List Load By Website Group [OXPLAY] ZEUS138…" at bounding box center [156, 164] width 321 height 328
drag, startPoint x: 202, startPoint y: 300, endPoint x: 0, endPoint y: 244, distance: 209.9
click at [202, 300] on body "Toggle navigation Home Bank Account List Load By Website Group [OXPLAY] ZEUS138…" at bounding box center [156, 164] width 321 height 328
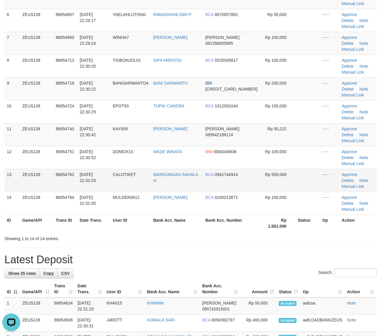
scroll to position [111, 0]
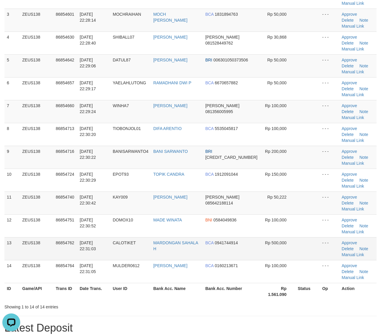
click at [296, 237] on td at bounding box center [308, 248] width 24 height 23
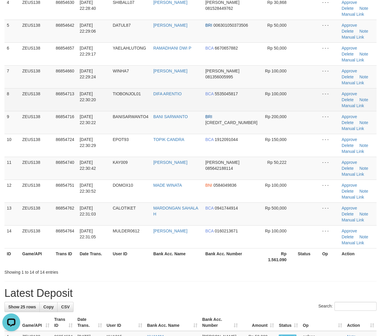
scroll to position [71, 0]
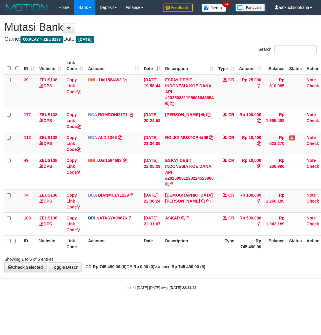
scroll to position [0, 4]
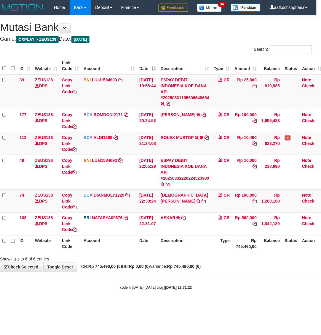
click at [234, 287] on div "code © 2012-2018 dwg | 2025/08/31 22:31:22" at bounding box center [156, 287] width 321 height 6
drag, startPoint x: 234, startPoint y: 287, endPoint x: 1, endPoint y: 247, distance: 236.0
click at [225, 286] on div "code © 2012-2018 dwg | 2025/08/31 22:31:22" at bounding box center [156, 287] width 321 height 6
